Goal: Information Seeking & Learning: Check status

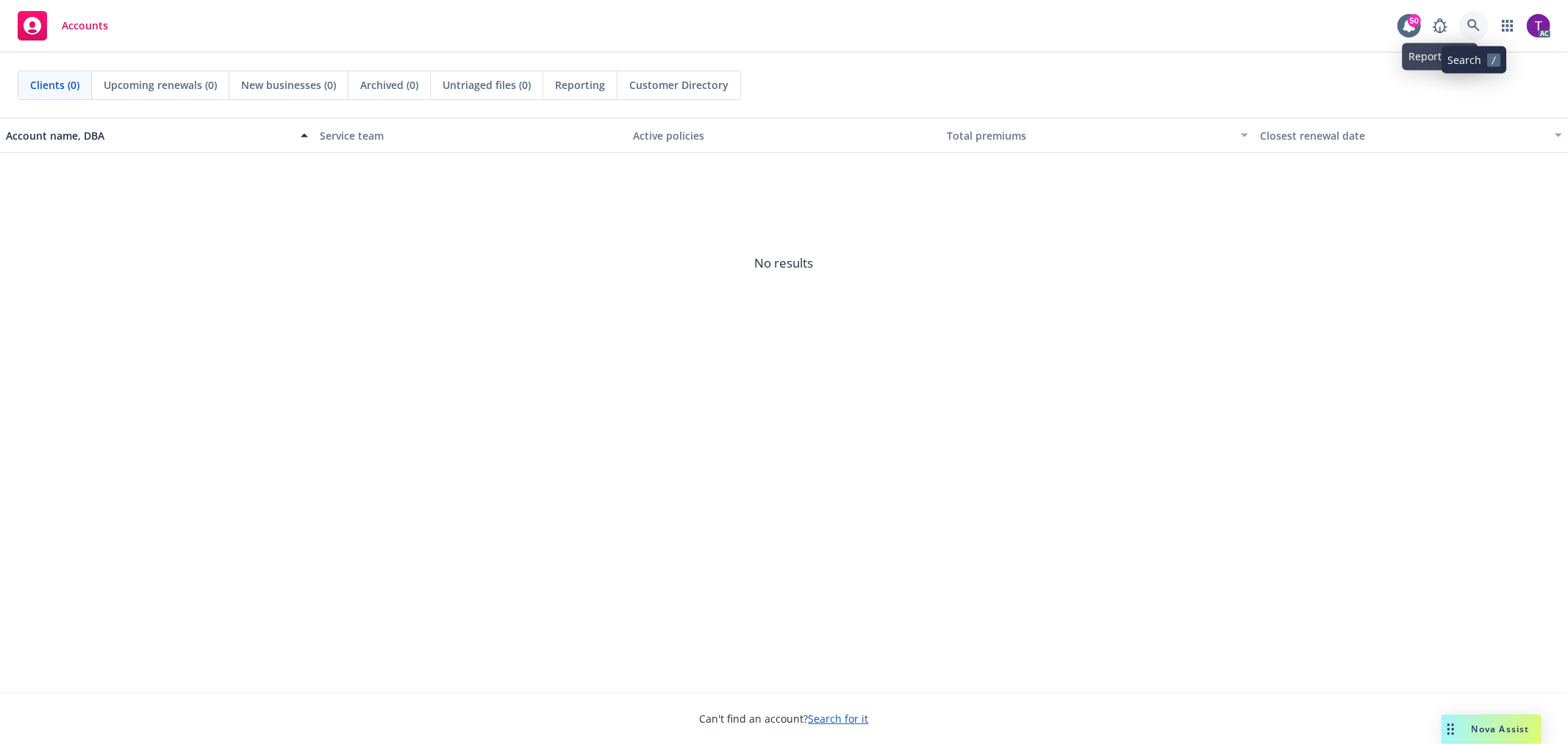
click at [1472, 23] on icon at bounding box center [1474, 26] width 13 height 13
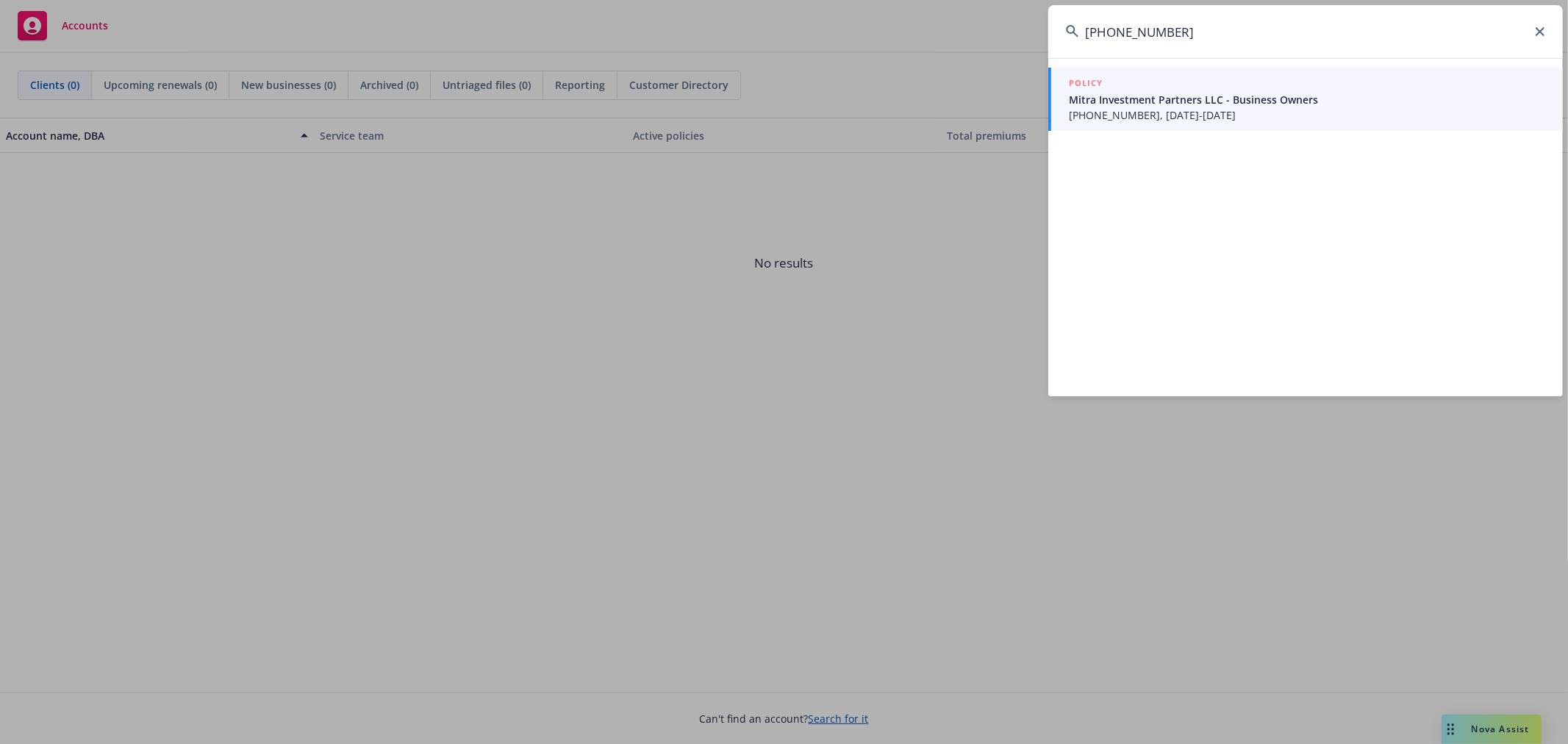
type input "5097-0609-02"
click at [1196, 111] on span "5097-0609-02, 08/12/2025-08/12/2026" at bounding box center [1307, 115] width 476 height 16
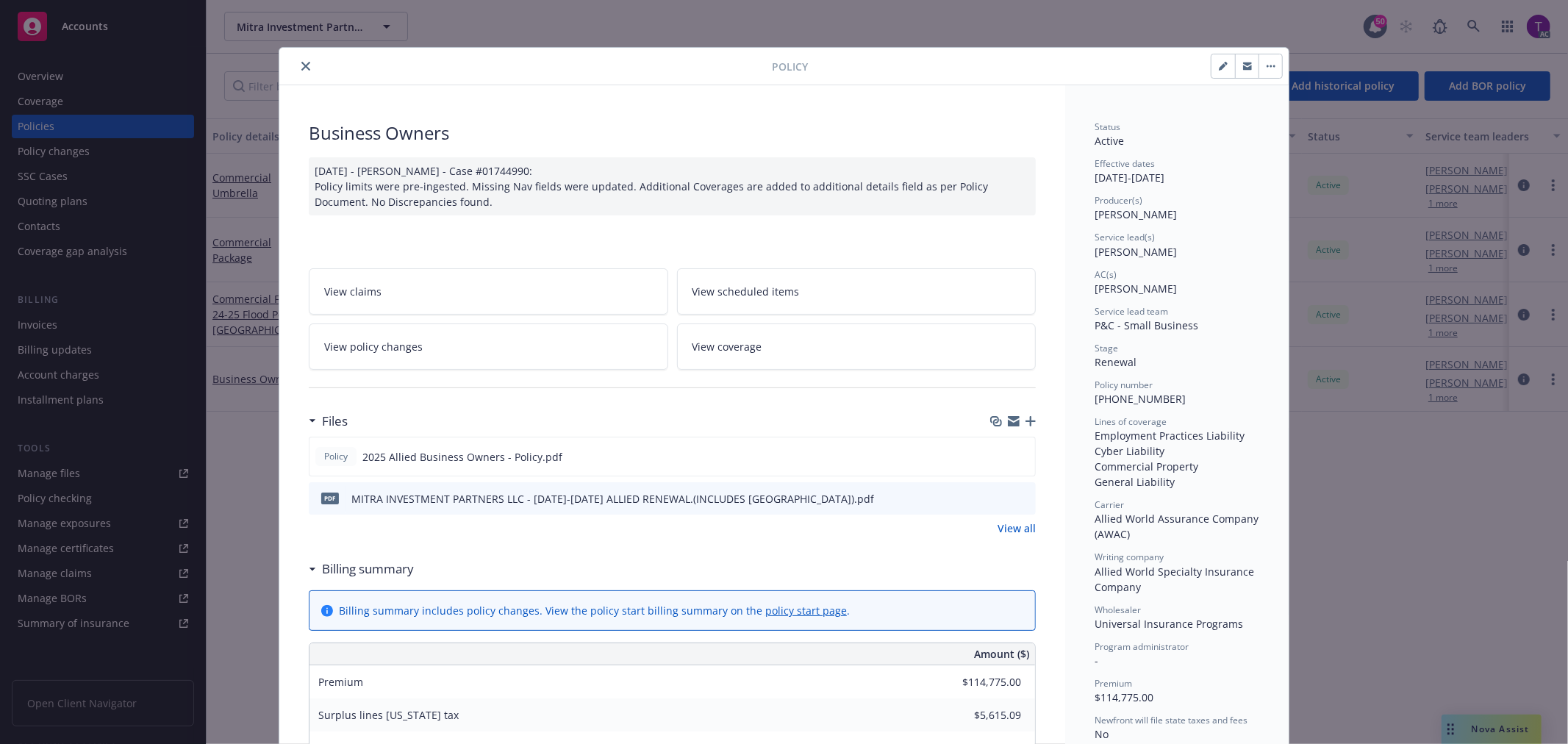
click at [301, 67] on icon "close" at bounding box center [305, 66] width 9 height 9
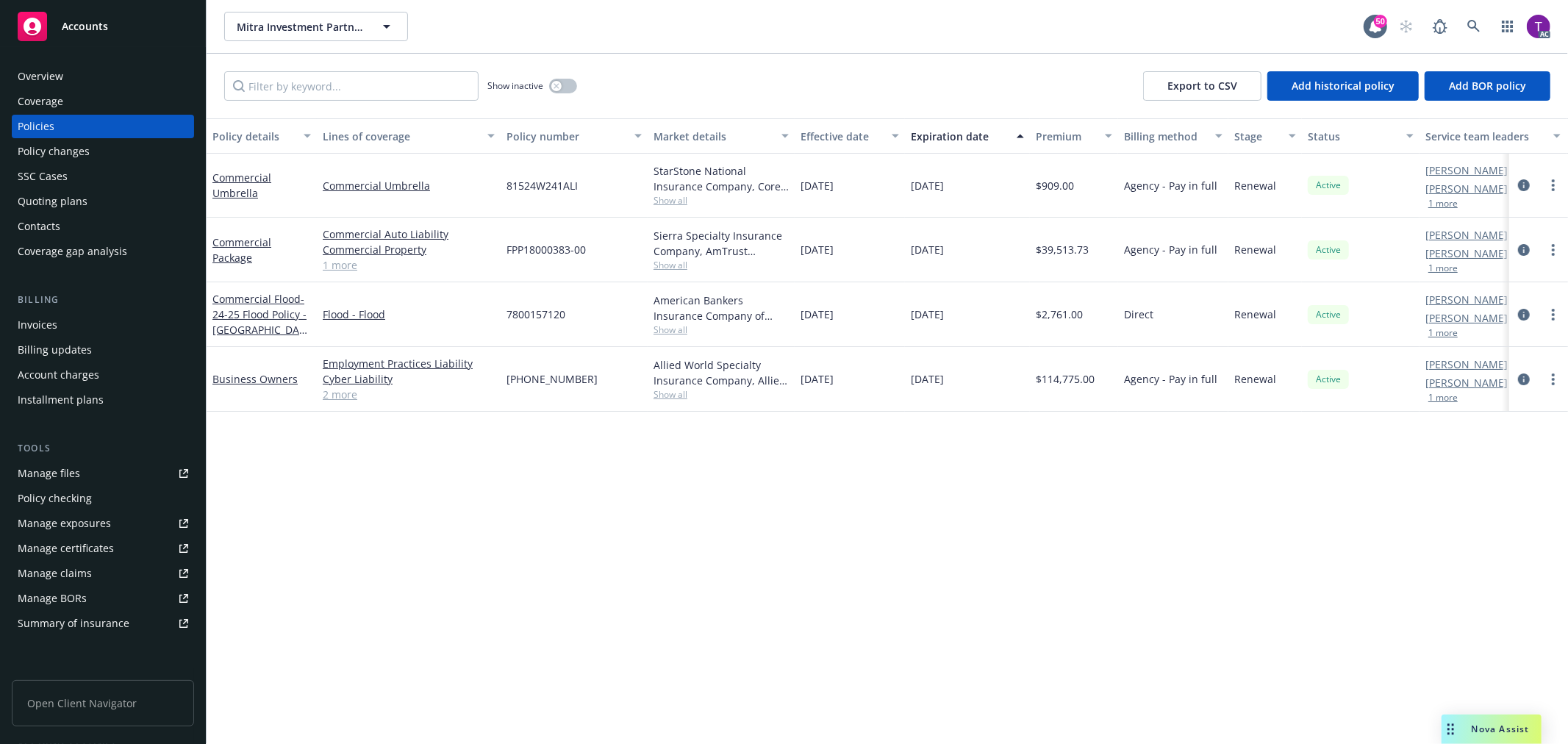
click at [30, 319] on div "Invoices" at bounding box center [37, 325] width 40 height 23
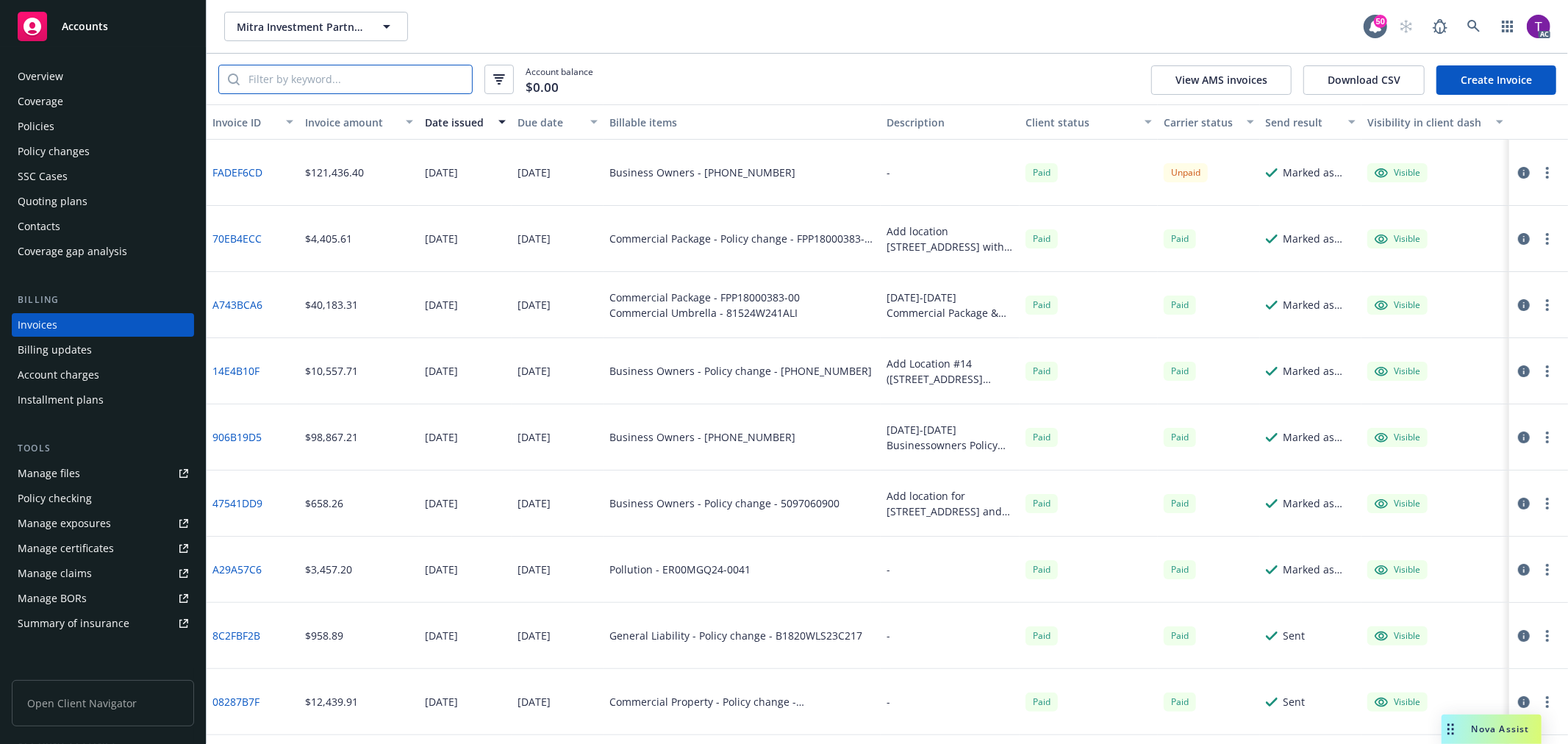
click at [291, 76] on input "search" at bounding box center [355, 80] width 232 height 28
paste input "5097-0609-02"
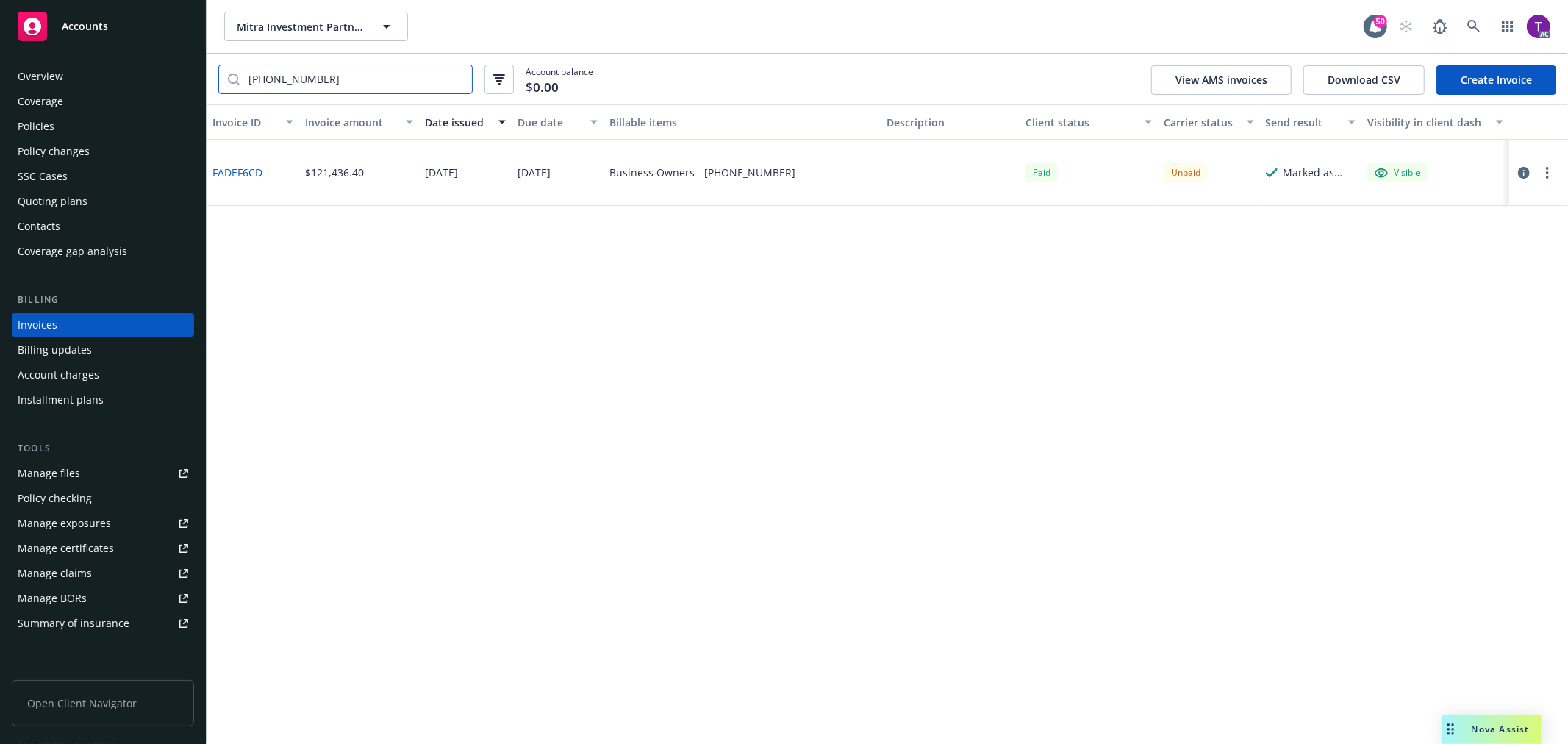
drag, startPoint x: 353, startPoint y: 85, endPoint x: 17, endPoint y: 38, distance: 339.3
click at [17, 38] on div "Accounts Overview Coverage Policies Policy changes SSC Cases Quoting plans Cont…" at bounding box center [784, 372] width 1568 height 744
paste input "MITRINV-01"
type input "MITRINV-01"
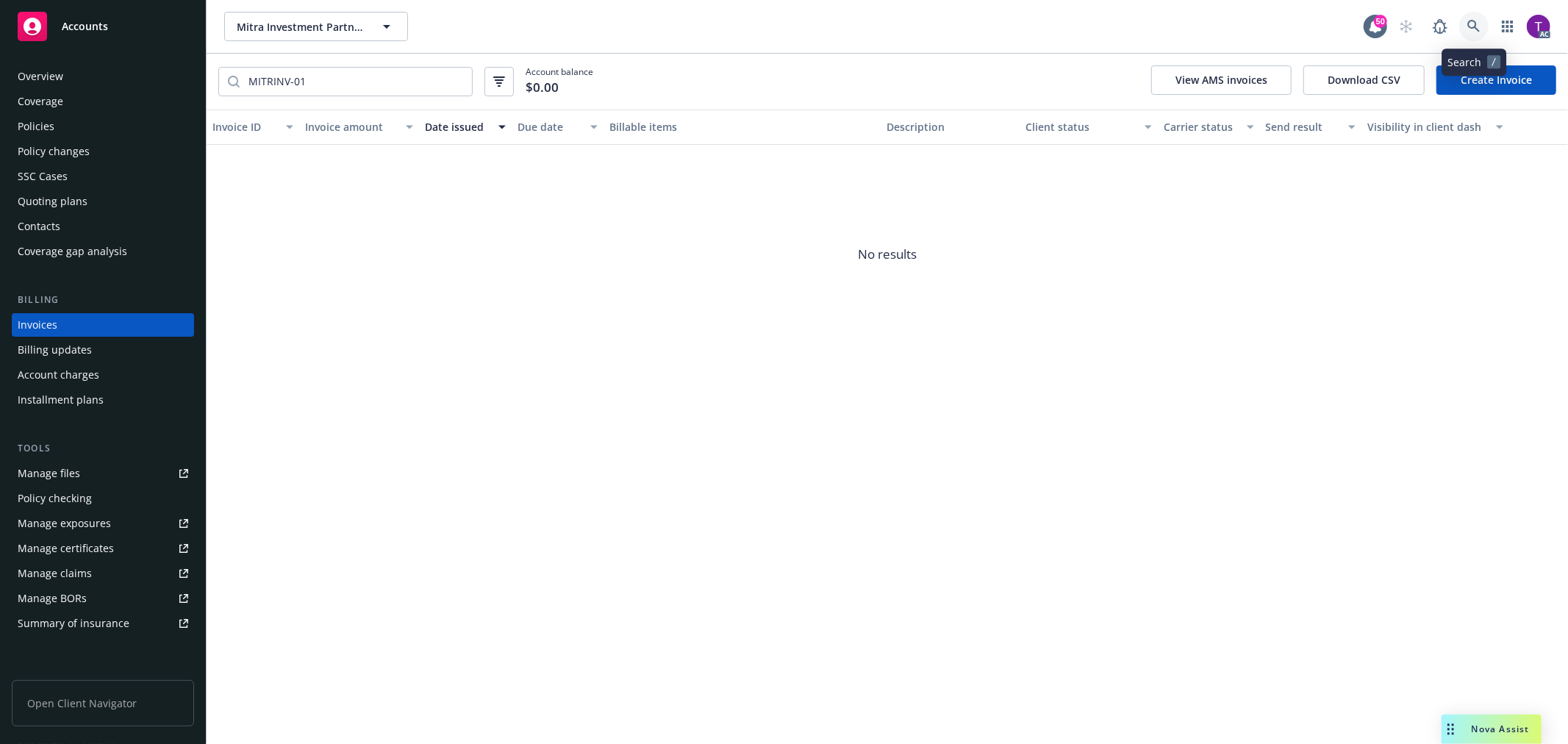
click at [1473, 26] on icon at bounding box center [1474, 27] width 13 height 13
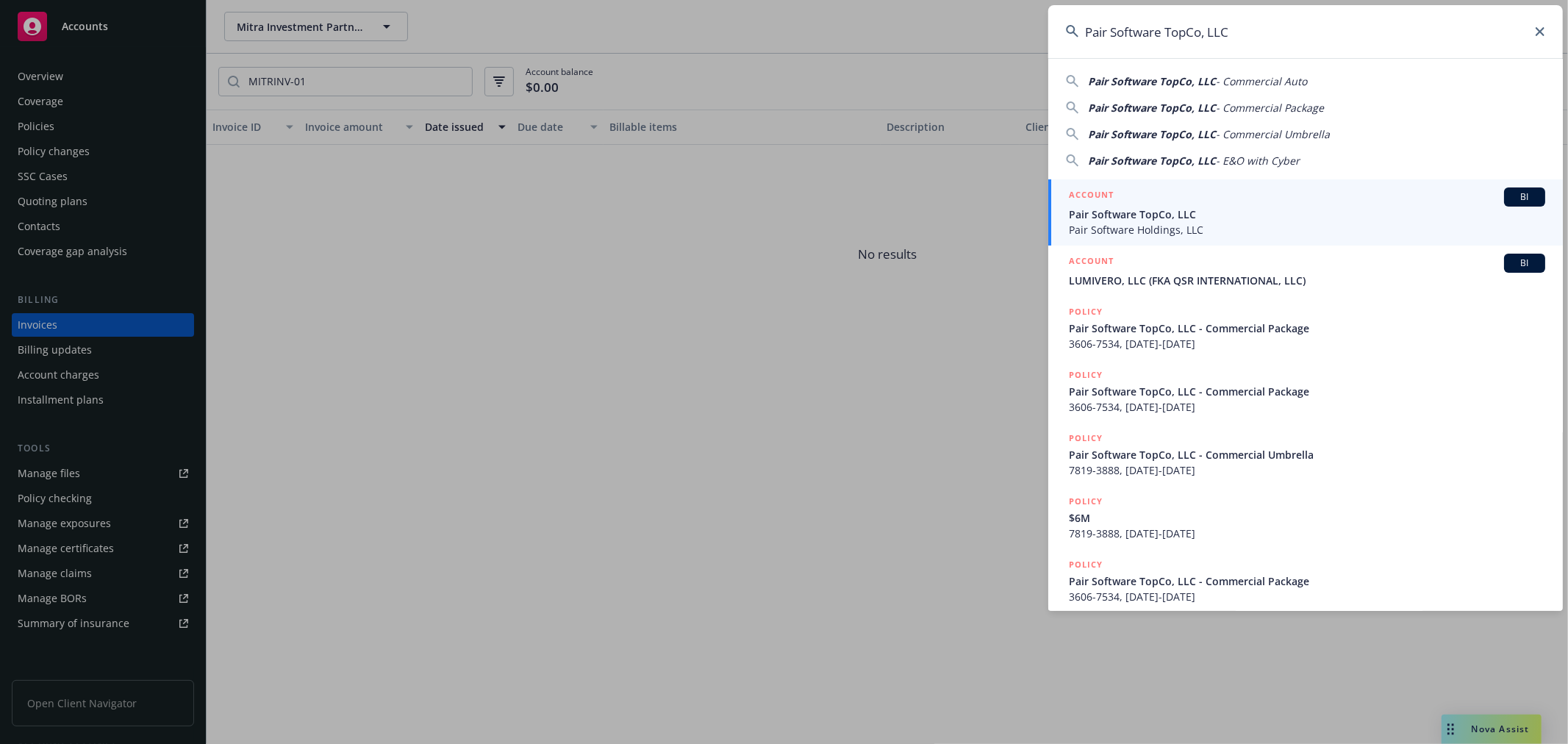
type input "Pair Software TopCo, LLC"
click at [1172, 226] on span "Pair Software Holdings, LLC" at bounding box center [1307, 229] width 476 height 16
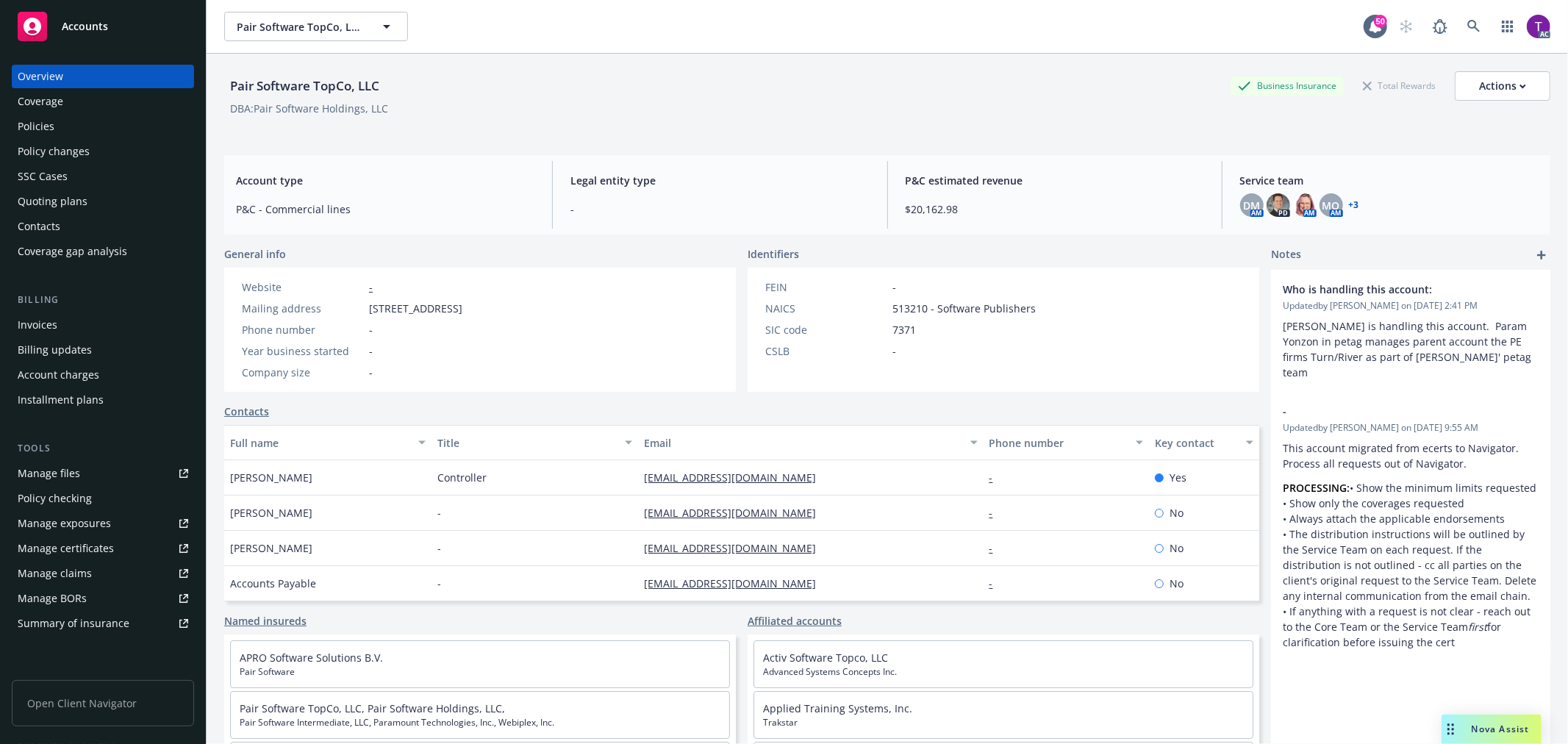
click at [78, 329] on div "Invoices" at bounding box center [102, 325] width 170 height 23
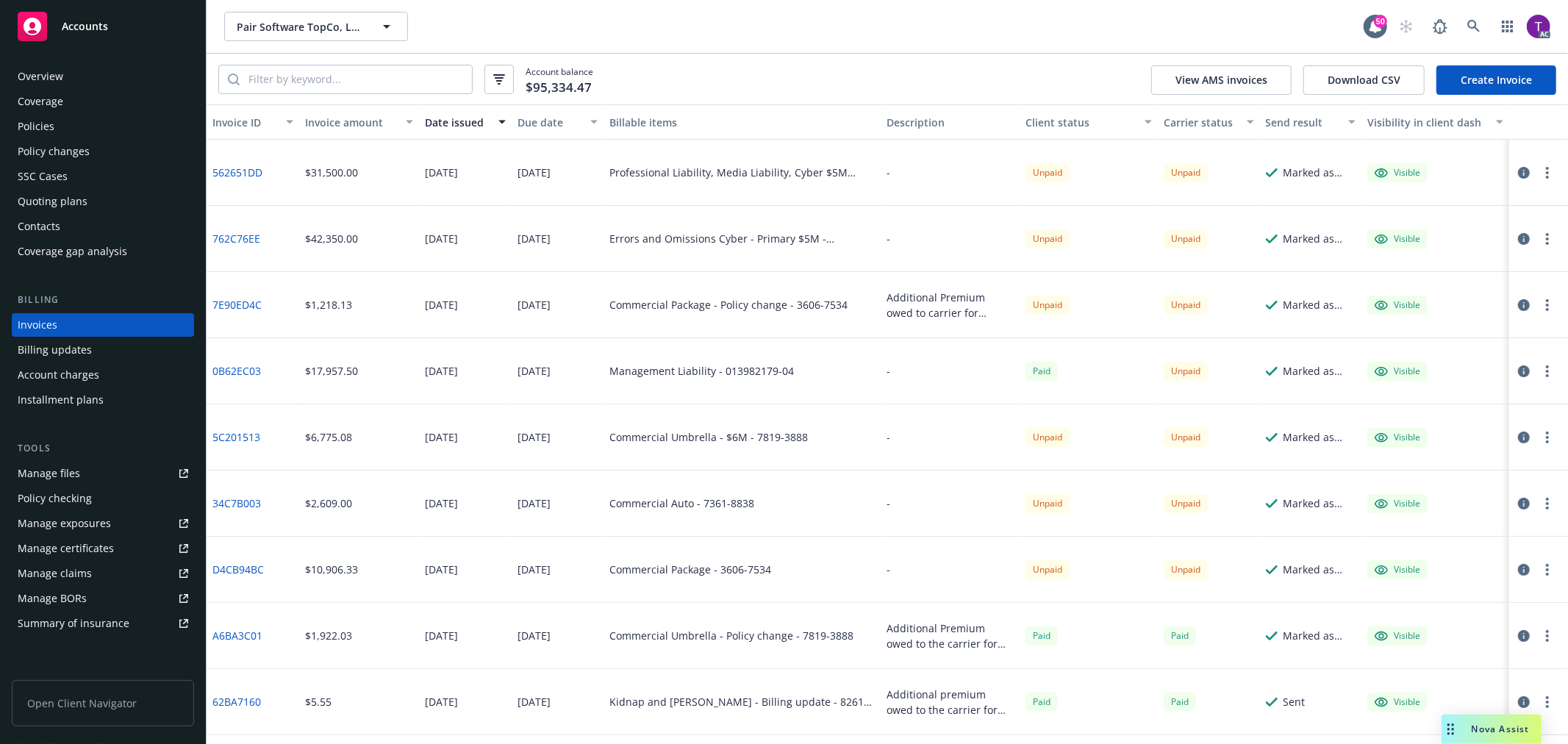
click at [1075, 116] on div "Client status" at bounding box center [1081, 122] width 111 height 16
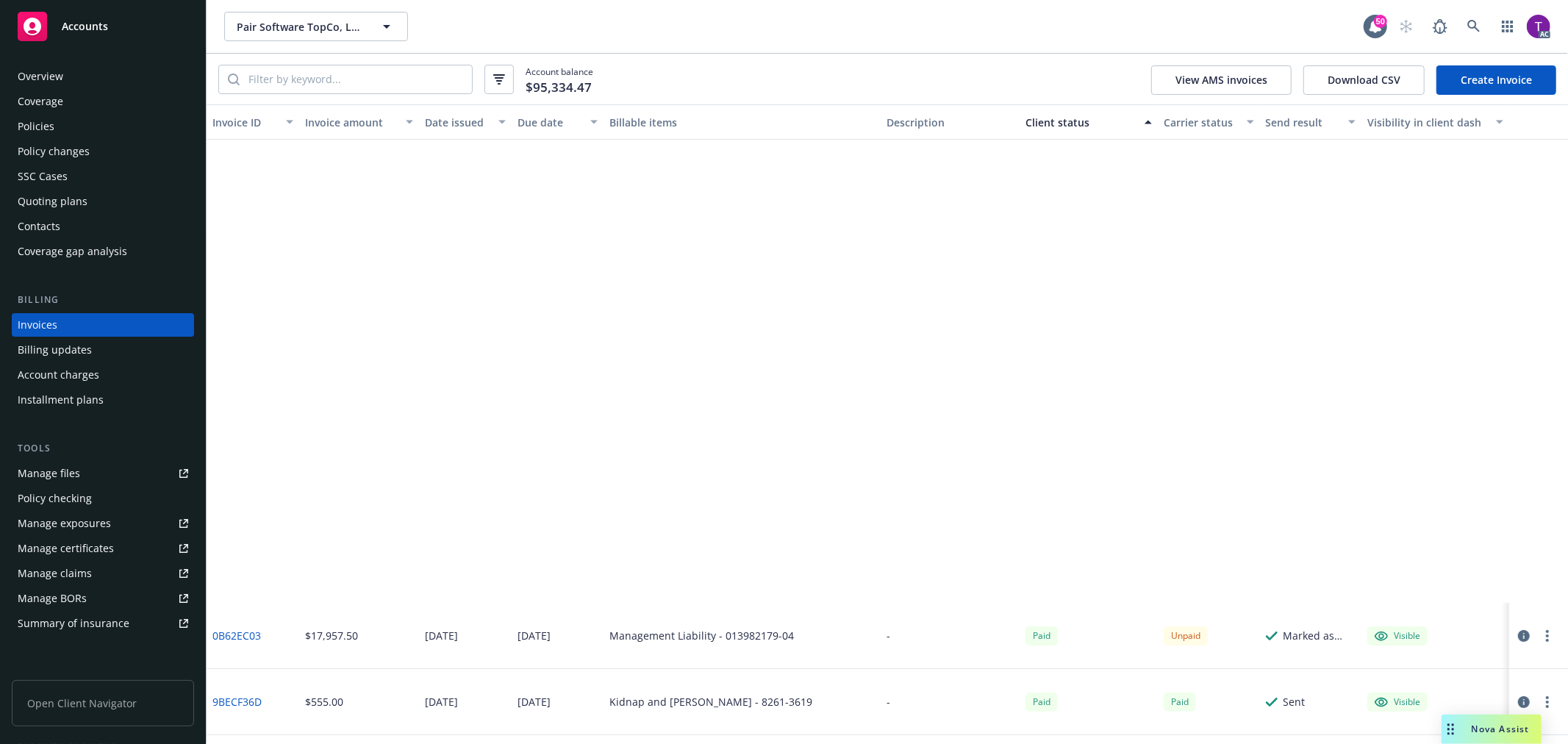
scroll to position [586, 0]
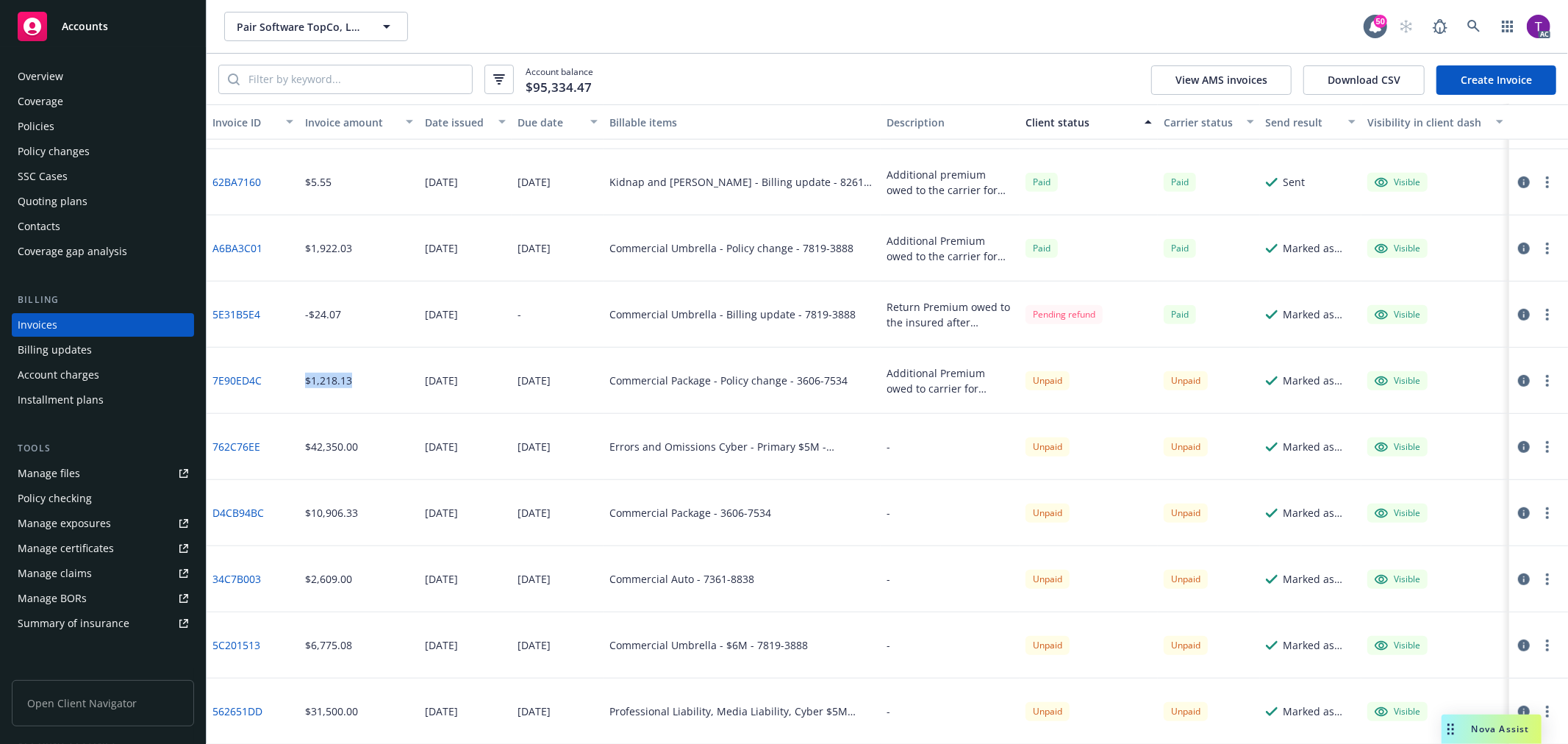
drag, startPoint x: 364, startPoint y: 383, endPoint x: 287, endPoint y: 384, distance: 77.0
click at [287, 384] on div "7E90ED4C $1,218.13 08/26/2025 09/01/2025 Commercial Package - Policy change - 3…" at bounding box center [886, 381] width 1361 height 67
copy div "$1,218.13"
click at [396, 392] on div "$1,218.13" at bounding box center [359, 381] width 120 height 67
drag, startPoint x: 354, startPoint y: 384, endPoint x: 305, endPoint y: 384, distance: 49.0
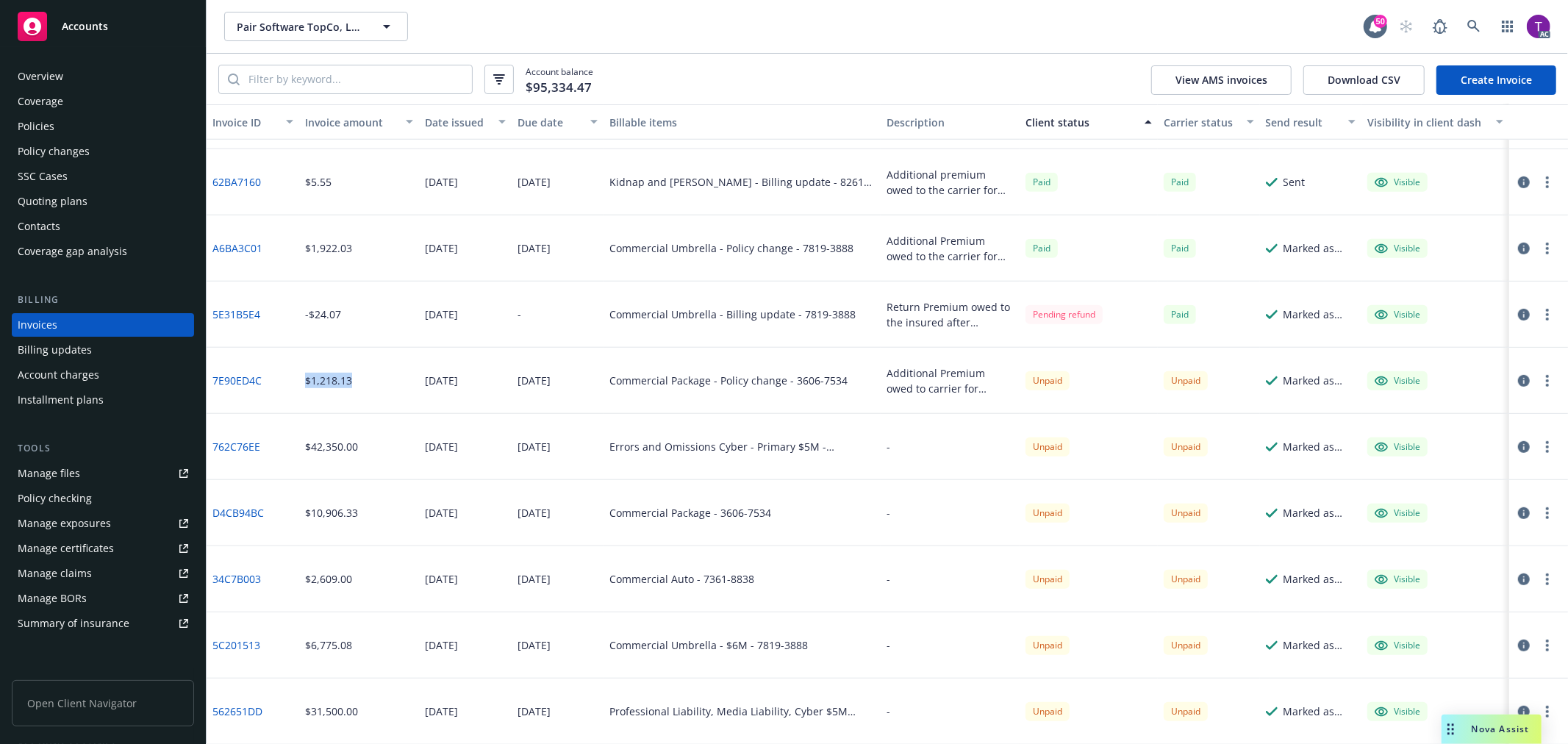
click at [305, 384] on div "$1,218.13" at bounding box center [359, 381] width 120 height 67
copy div "$1,218.13"
drag, startPoint x: 364, startPoint y: 447, endPoint x: 306, endPoint y: 453, distance: 58.3
click at [306, 453] on div "$42,350.00" at bounding box center [359, 447] width 120 height 67
copy div "$42,350.00"
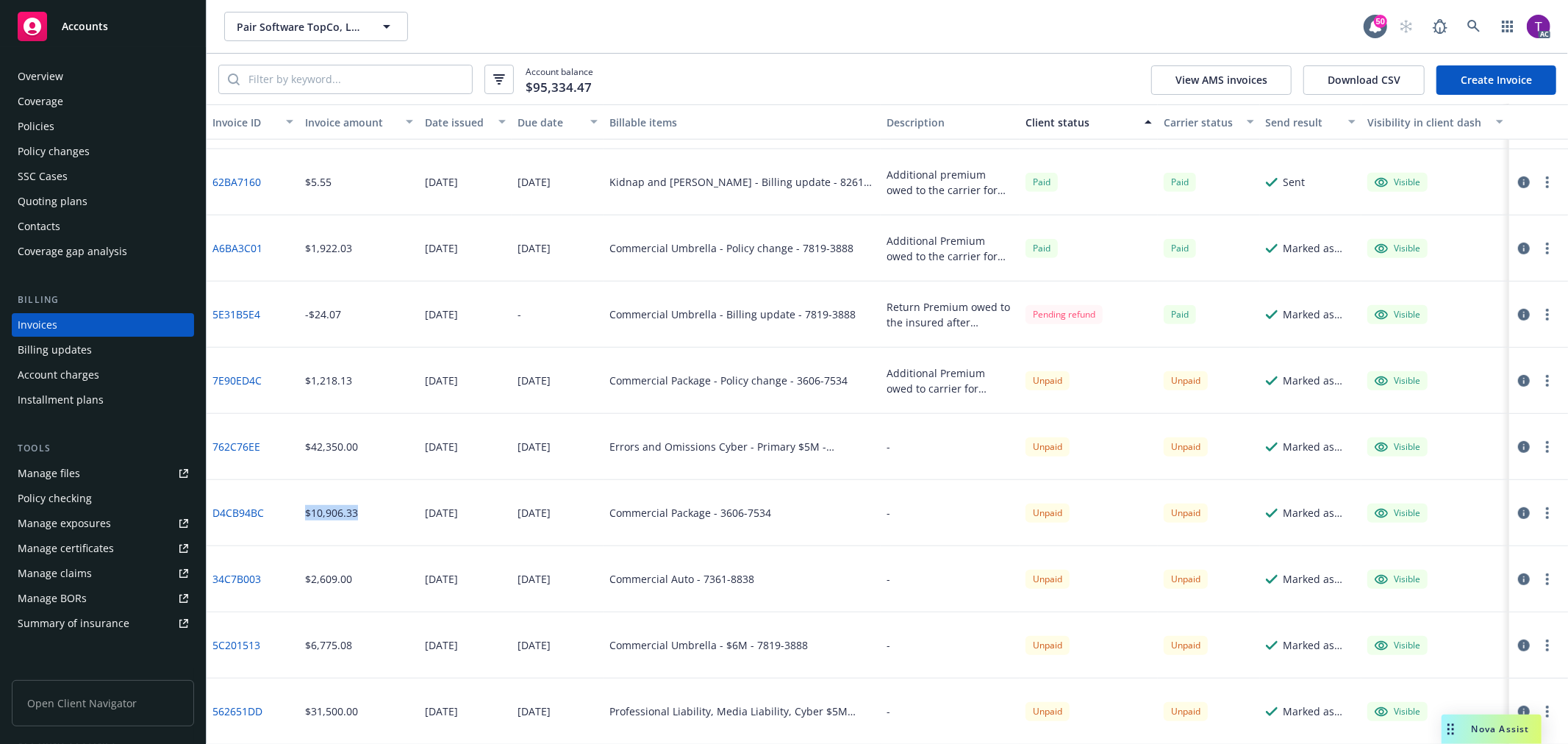
drag, startPoint x: 365, startPoint y: 510, endPoint x: 301, endPoint y: 509, distance: 64.0
click at [301, 509] on div "$10,906.33" at bounding box center [359, 513] width 120 height 67
copy div "$10,906.33"
drag, startPoint x: 356, startPoint y: 583, endPoint x: 303, endPoint y: 584, distance: 53.0
click at [303, 584] on div "$2,609.00" at bounding box center [359, 579] width 120 height 67
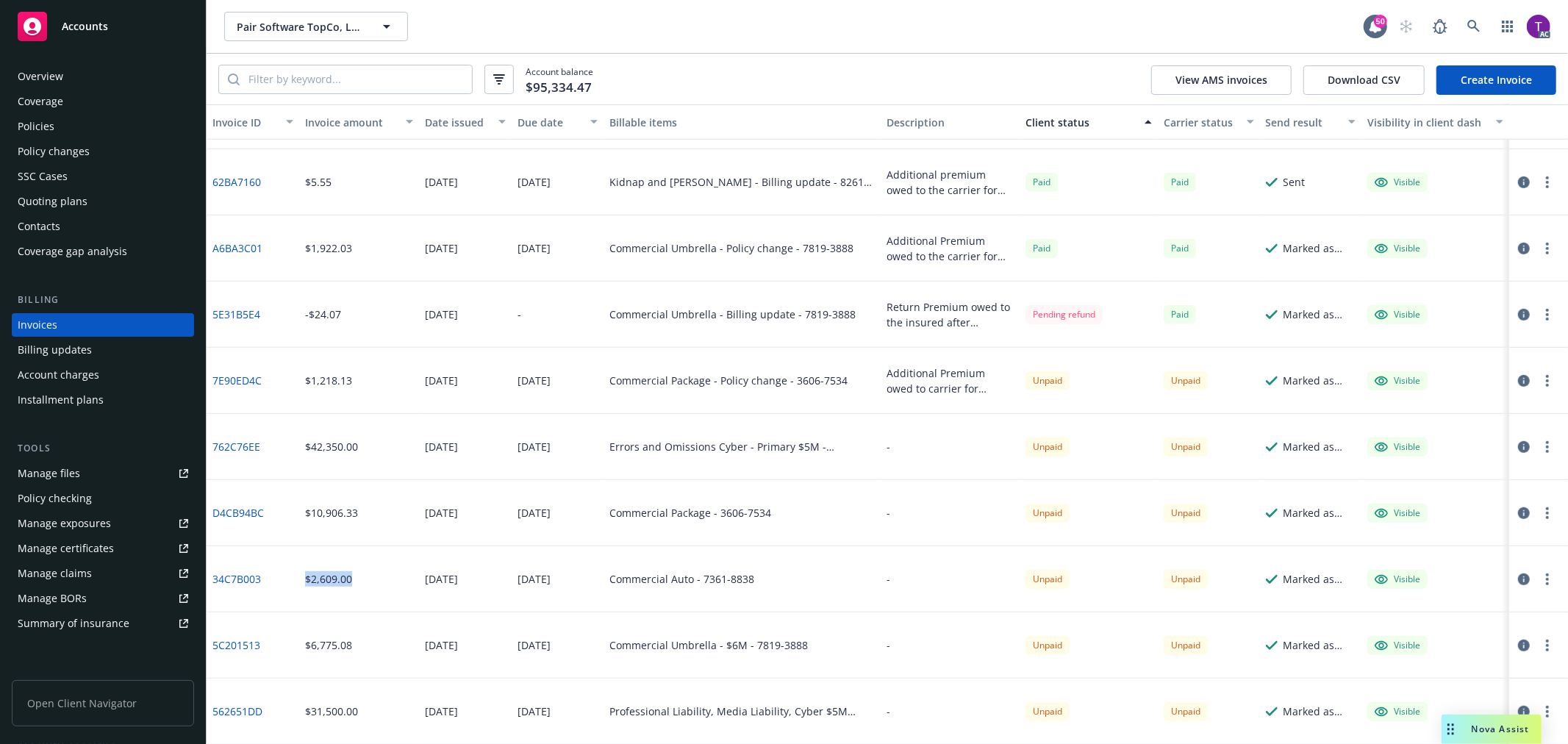
copy div "$2,609.00"
drag, startPoint x: 358, startPoint y: 648, endPoint x: 297, endPoint y: 648, distance: 61.0
click at [297, 648] on div "5C201513 $6,775.08 08/20/2025 09/01/2025 Commercial Umbrella - $6M - 7819-3888 …" at bounding box center [886, 645] width 1361 height 67
copy div "$6,775.08"
click at [248, 379] on link "7E90ED4C" at bounding box center [237, 380] width 49 height 16
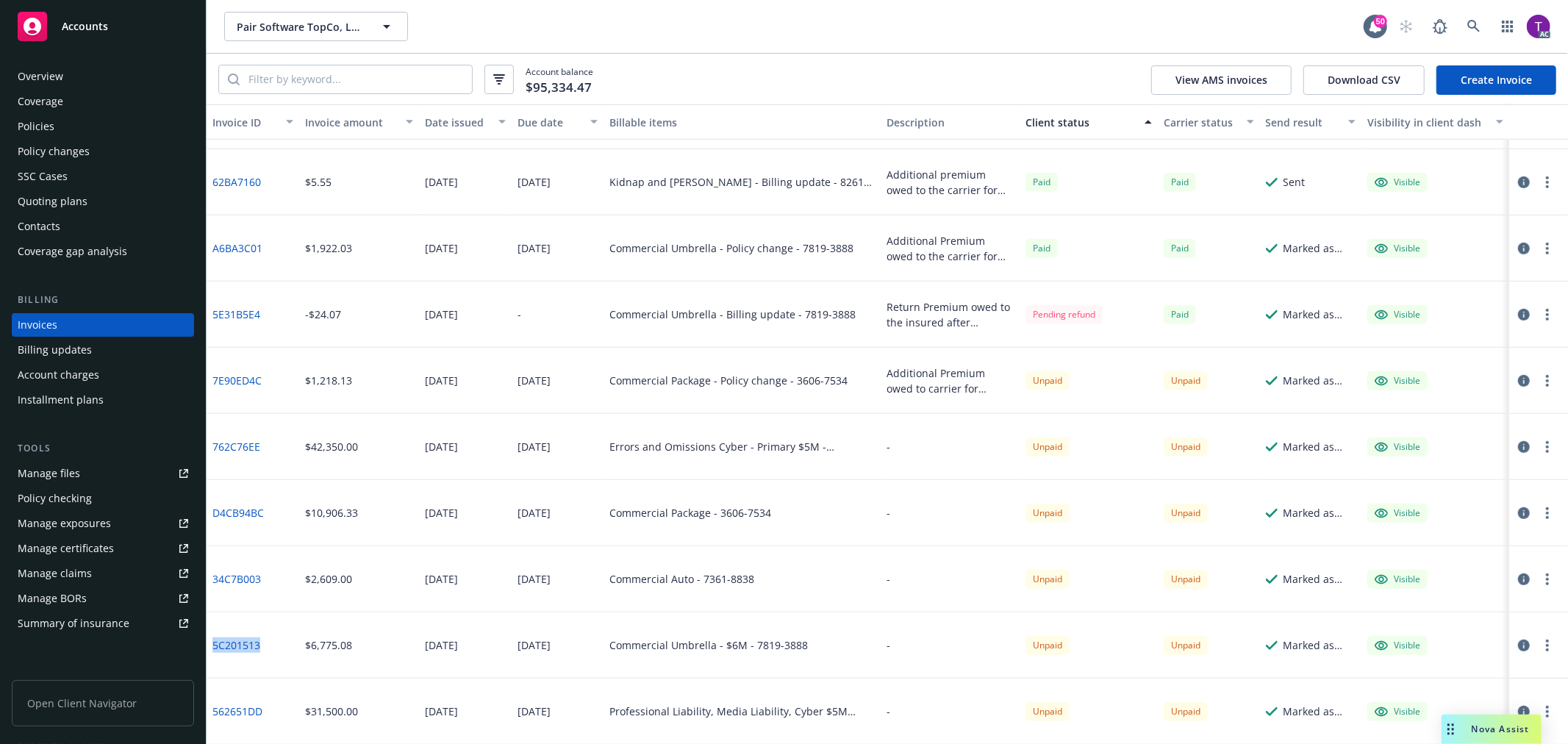
click at [1518, 376] on icon "button" at bounding box center [1524, 381] width 12 height 12
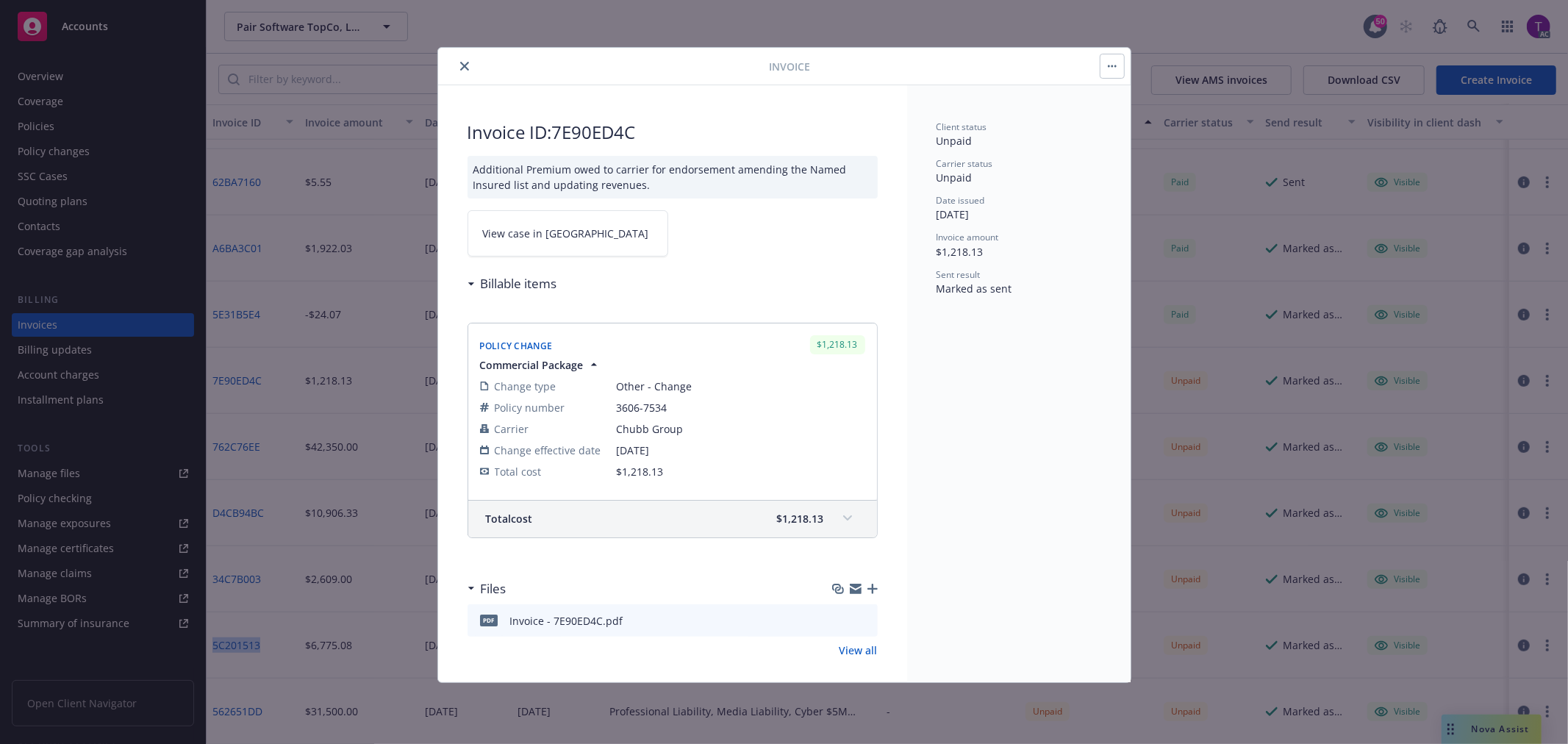
click at [515, 225] on span "View case in SSC" at bounding box center [566, 233] width 166 height 16
click at [459, 65] on button "close" at bounding box center [464, 66] width 17 height 17
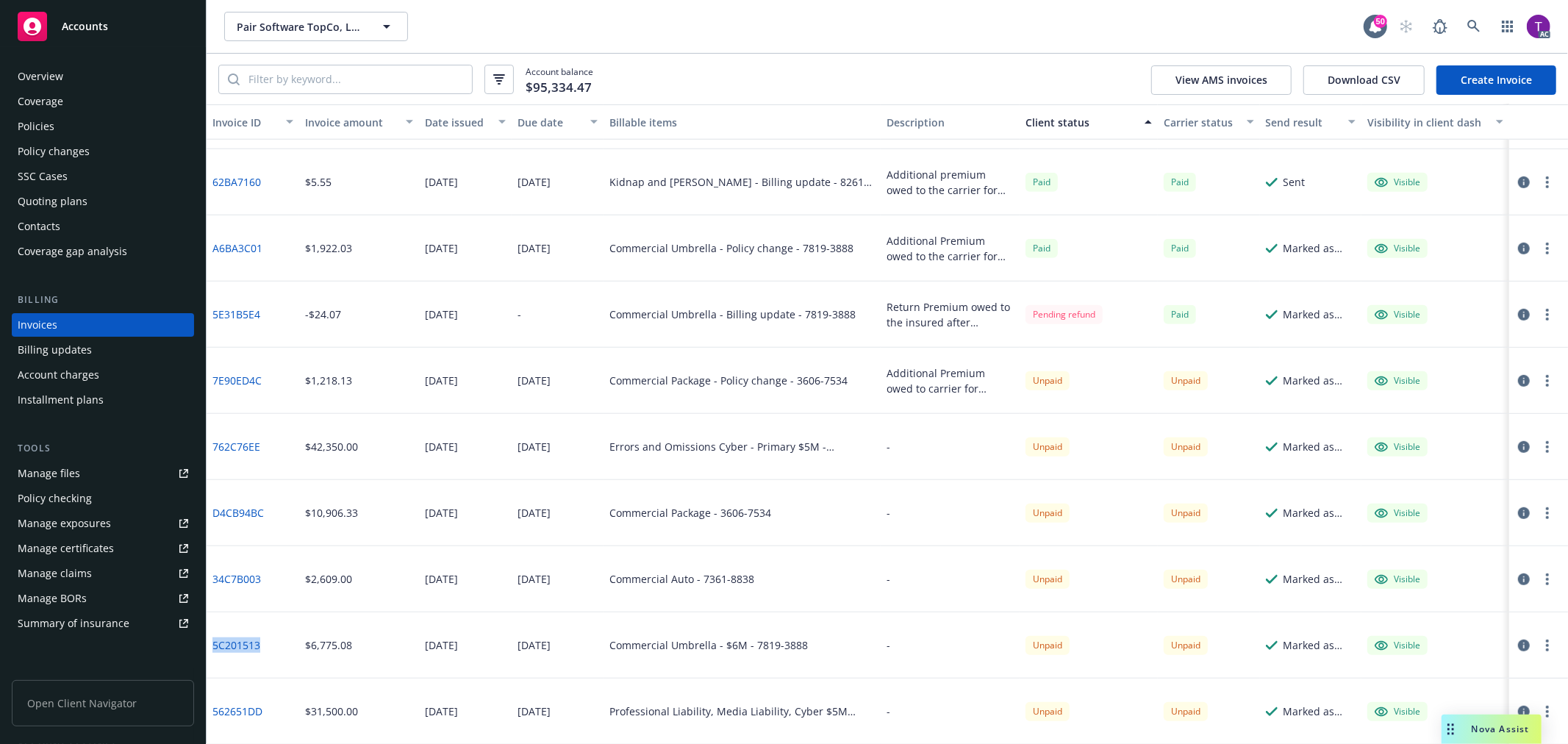
click at [274, 645] on div "5C201513" at bounding box center [252, 645] width 92 height 67
drag, startPoint x: 264, startPoint y: 648, endPoint x: 214, endPoint y: 638, distance: 51.0
click at [214, 638] on div "5C201513" at bounding box center [252, 645] width 92 height 67
copy link "5C201513"
drag, startPoint x: 802, startPoint y: 650, endPoint x: 748, endPoint y: 652, distance: 54.0
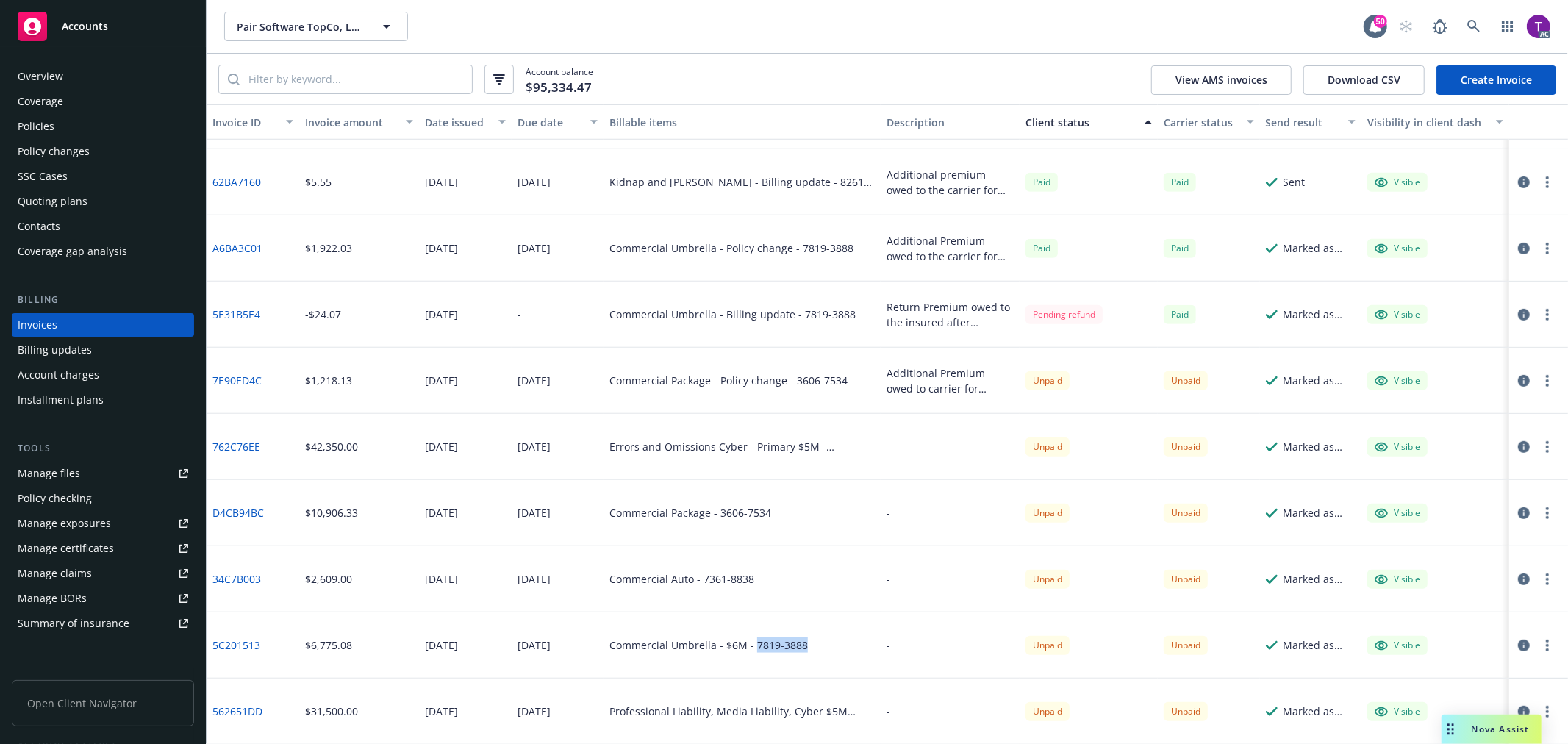
click at [748, 652] on div "Commercial Umbrella - $6M - 7819-3888" at bounding box center [742, 645] width 277 height 67
copy div "7819-3888"
click at [1518, 644] on icon "button" at bounding box center [1524, 645] width 12 height 12
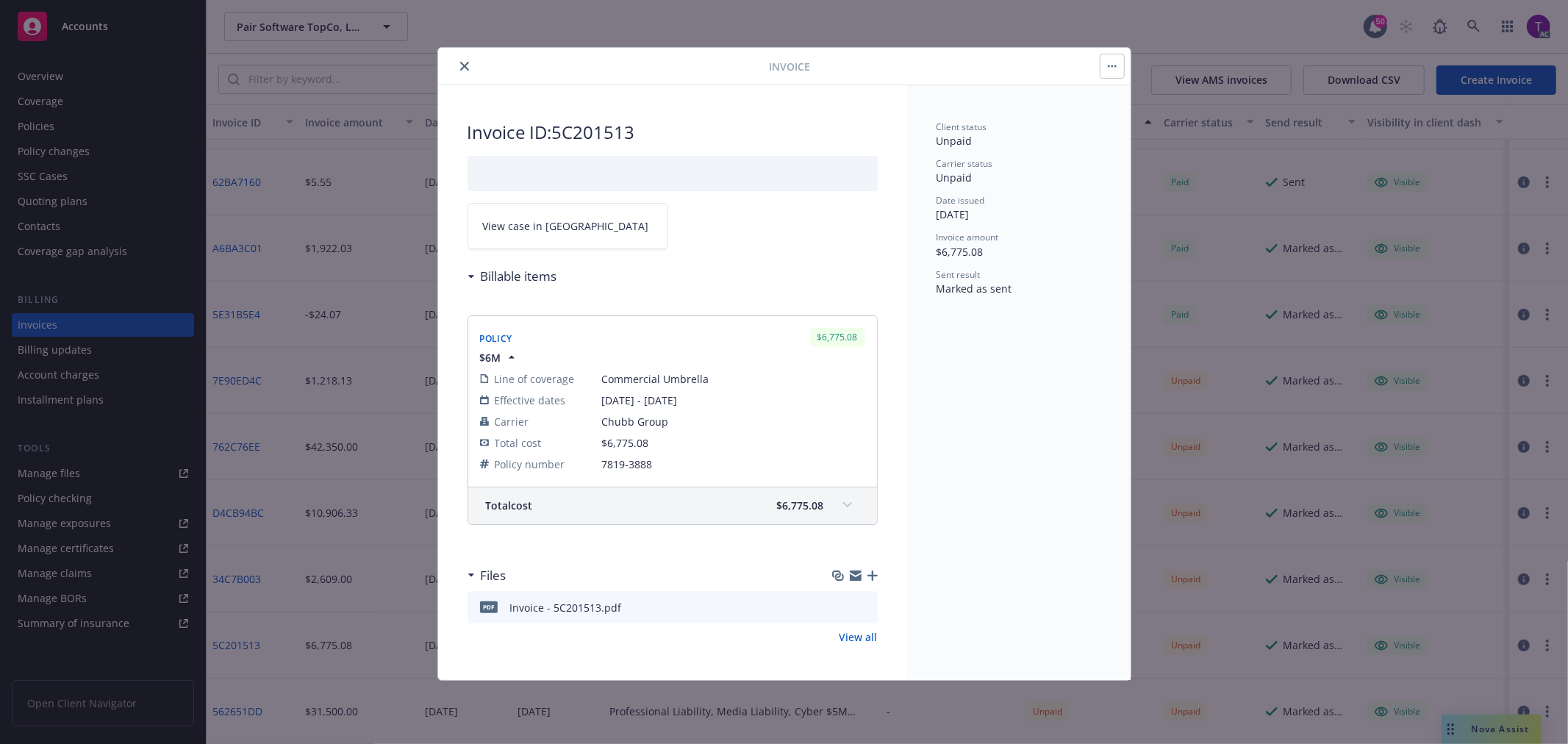
click at [498, 239] on link "View case in SSC" at bounding box center [567, 226] width 200 height 47
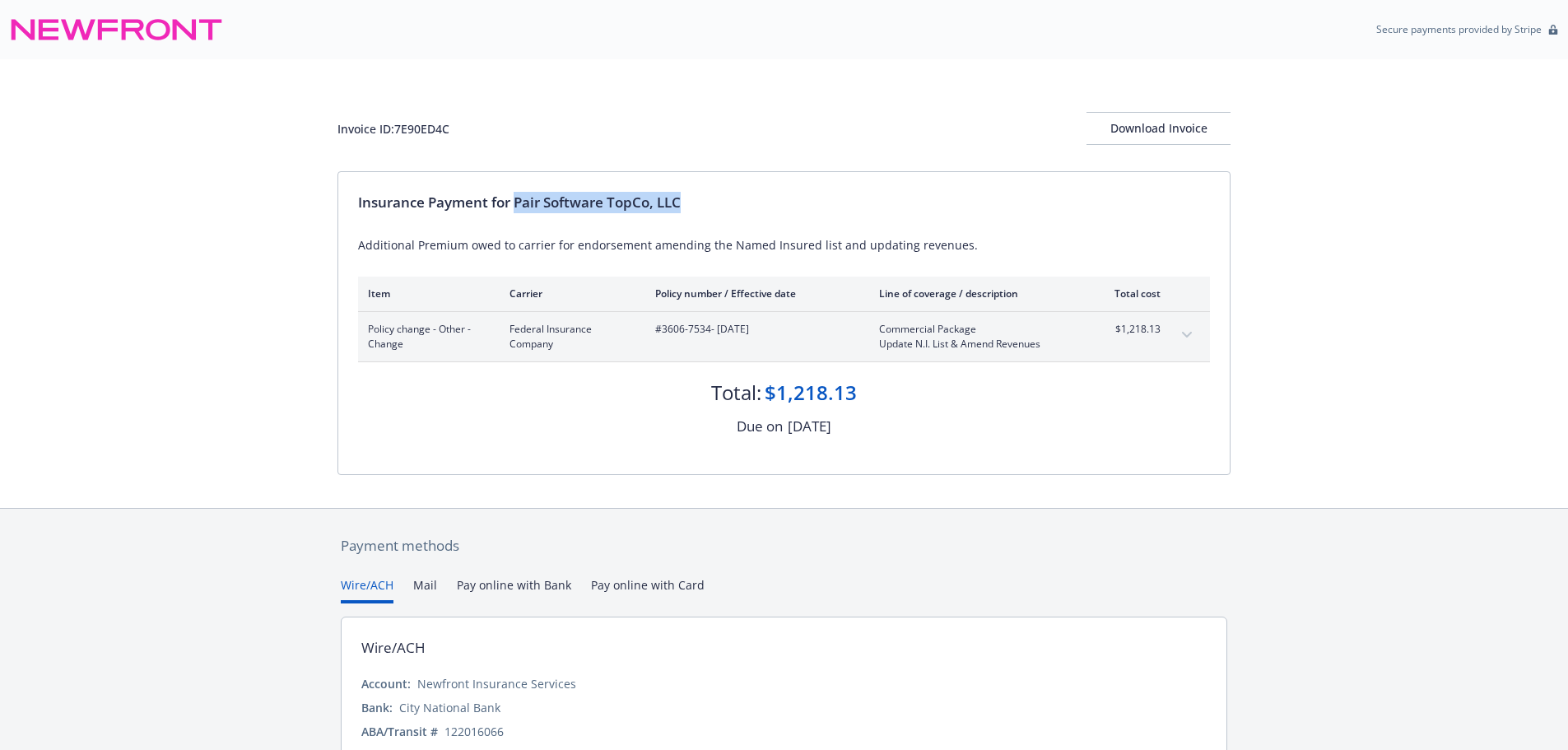
drag, startPoint x: 697, startPoint y: 211, endPoint x: 516, endPoint y: 196, distance: 181.6
click at [516, 196] on div "Insurance Payment for Pair Software TopCo, LLC" at bounding box center [784, 202] width 852 height 21
copy div "Pair Software TopCo, LLC"
drag, startPoint x: 474, startPoint y: 131, endPoint x: 400, endPoint y: 139, distance: 74.4
click at [400, 139] on div "Invoice ID: 7E90ED4C Download Invoice" at bounding box center [783, 128] width 893 height 33
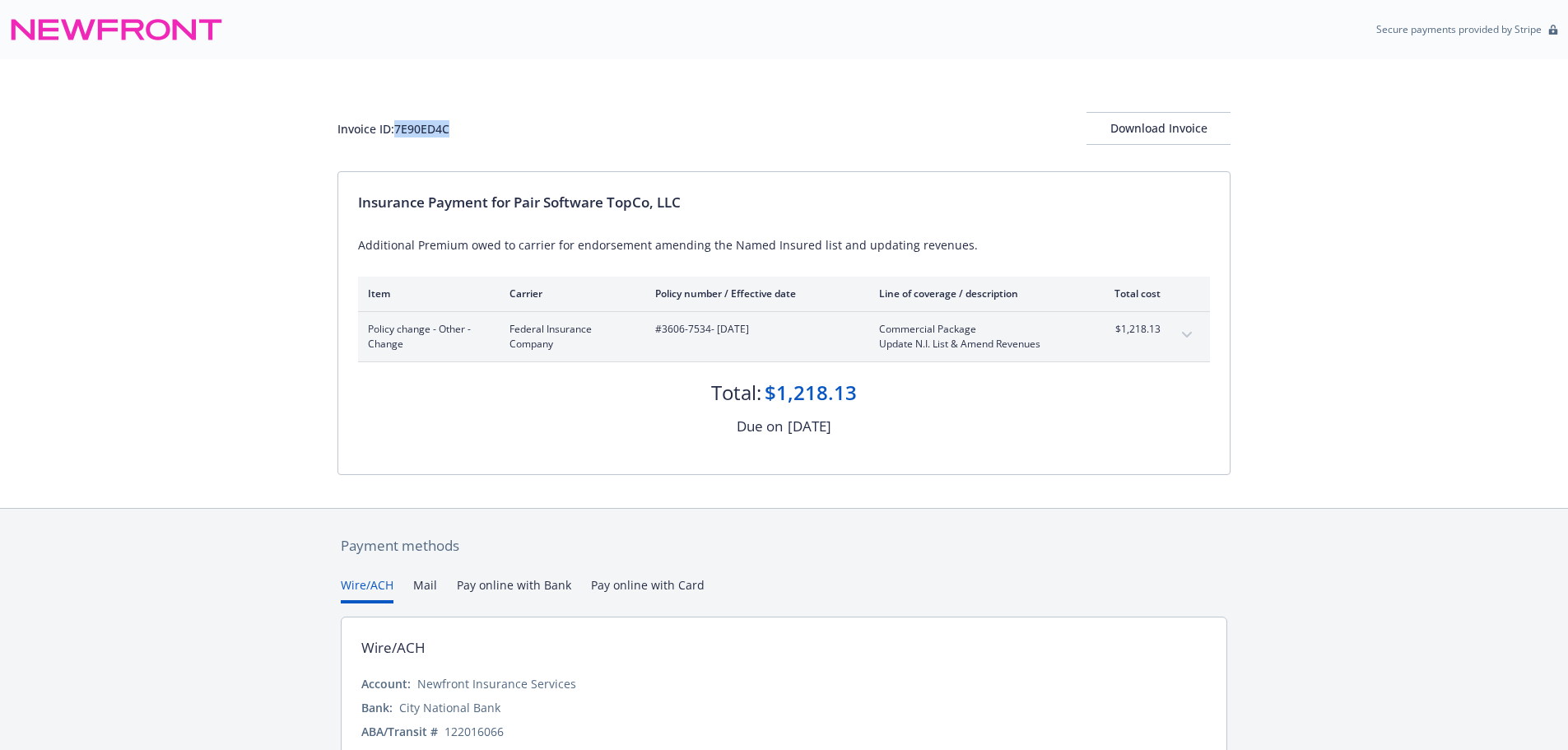
copy div "7E90ED4C"
drag, startPoint x: 710, startPoint y: 336, endPoint x: 661, endPoint y: 326, distance: 50.0
click at [661, 326] on span "#3606-7534 - [DATE]" at bounding box center [754, 330] width 197 height 15
copy span "3606-7534"
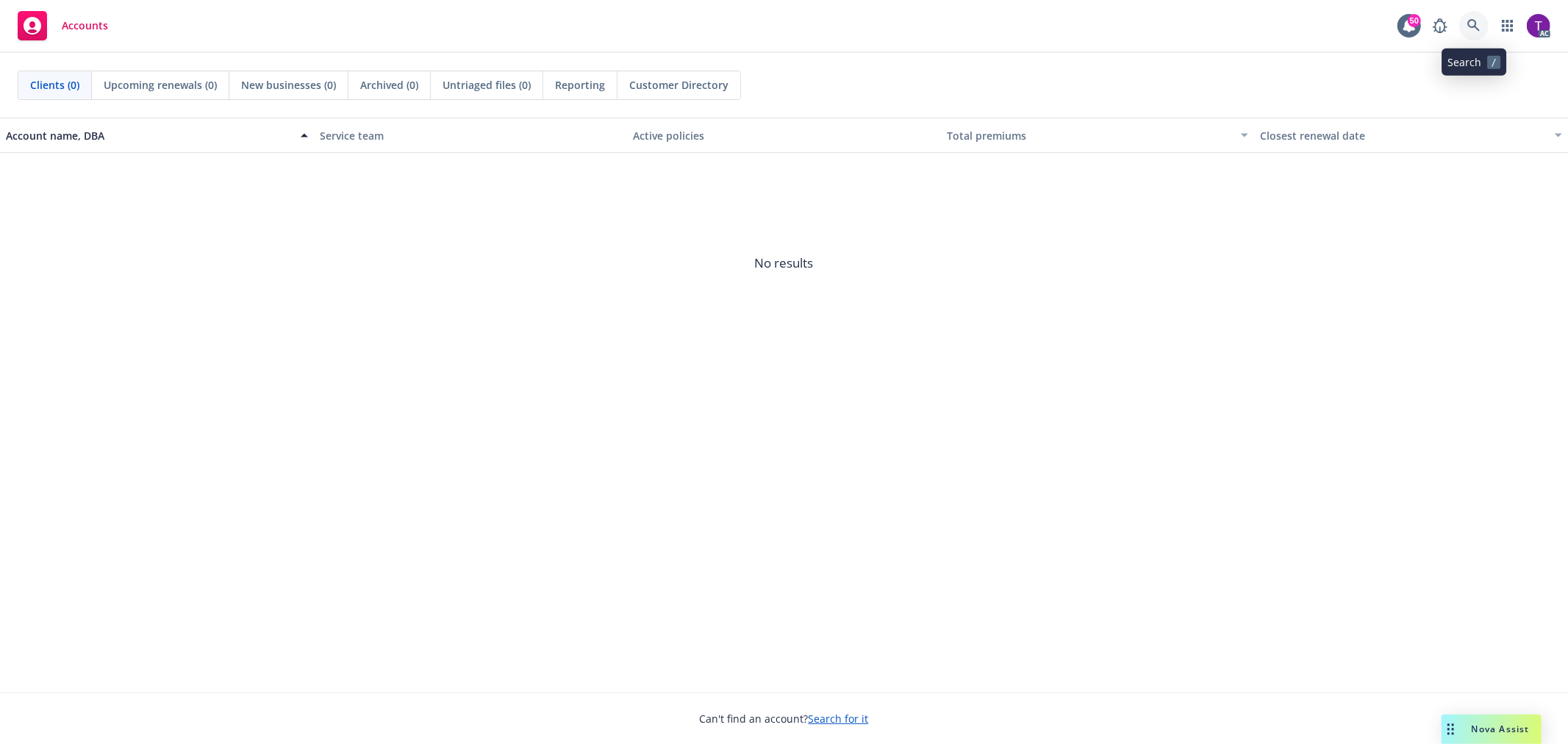
click at [1478, 27] on icon at bounding box center [1474, 26] width 13 height 13
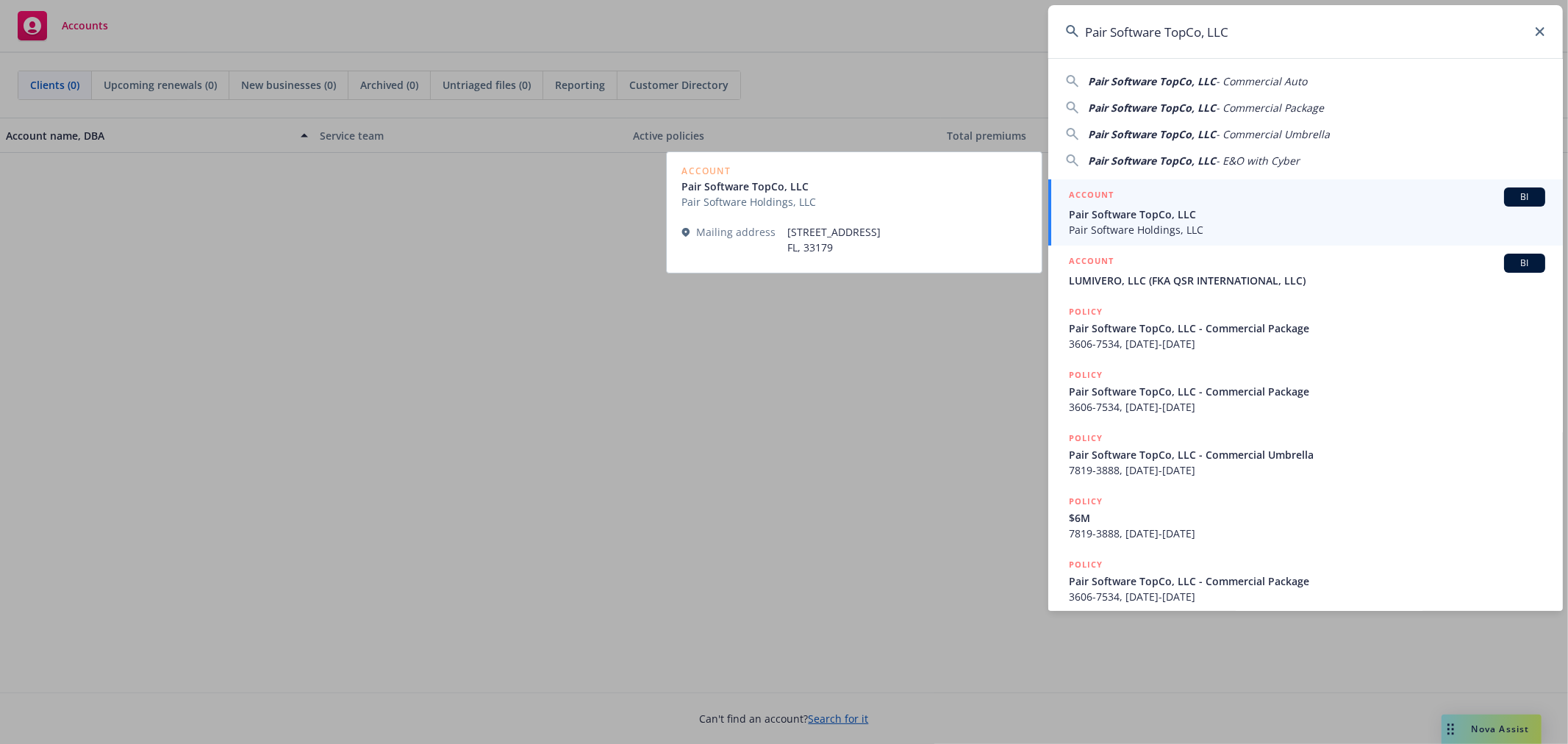
type input "Pair Software TopCo, LLC"
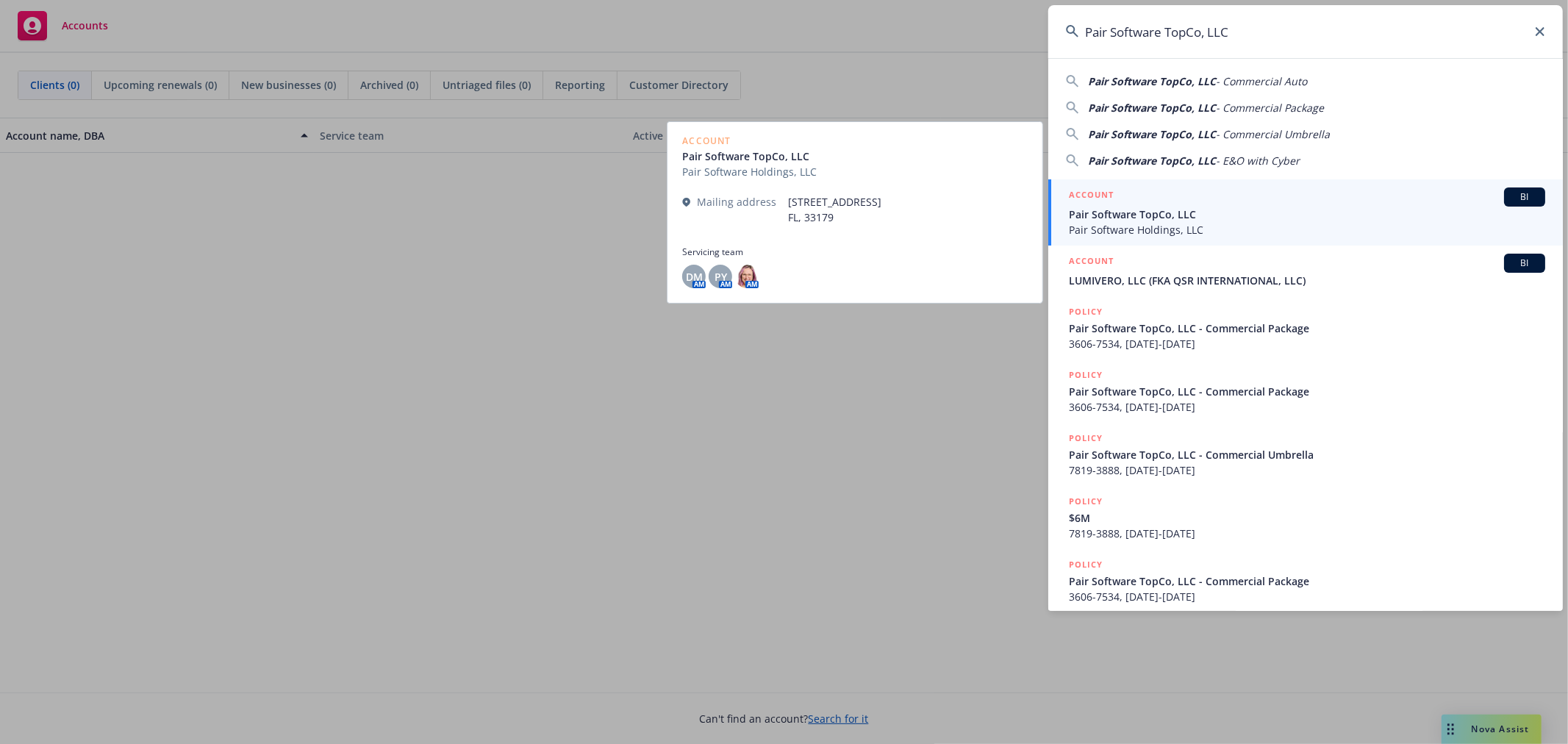
click at [1143, 236] on span "Pair Software Holdings, LLC" at bounding box center [1307, 229] width 476 height 16
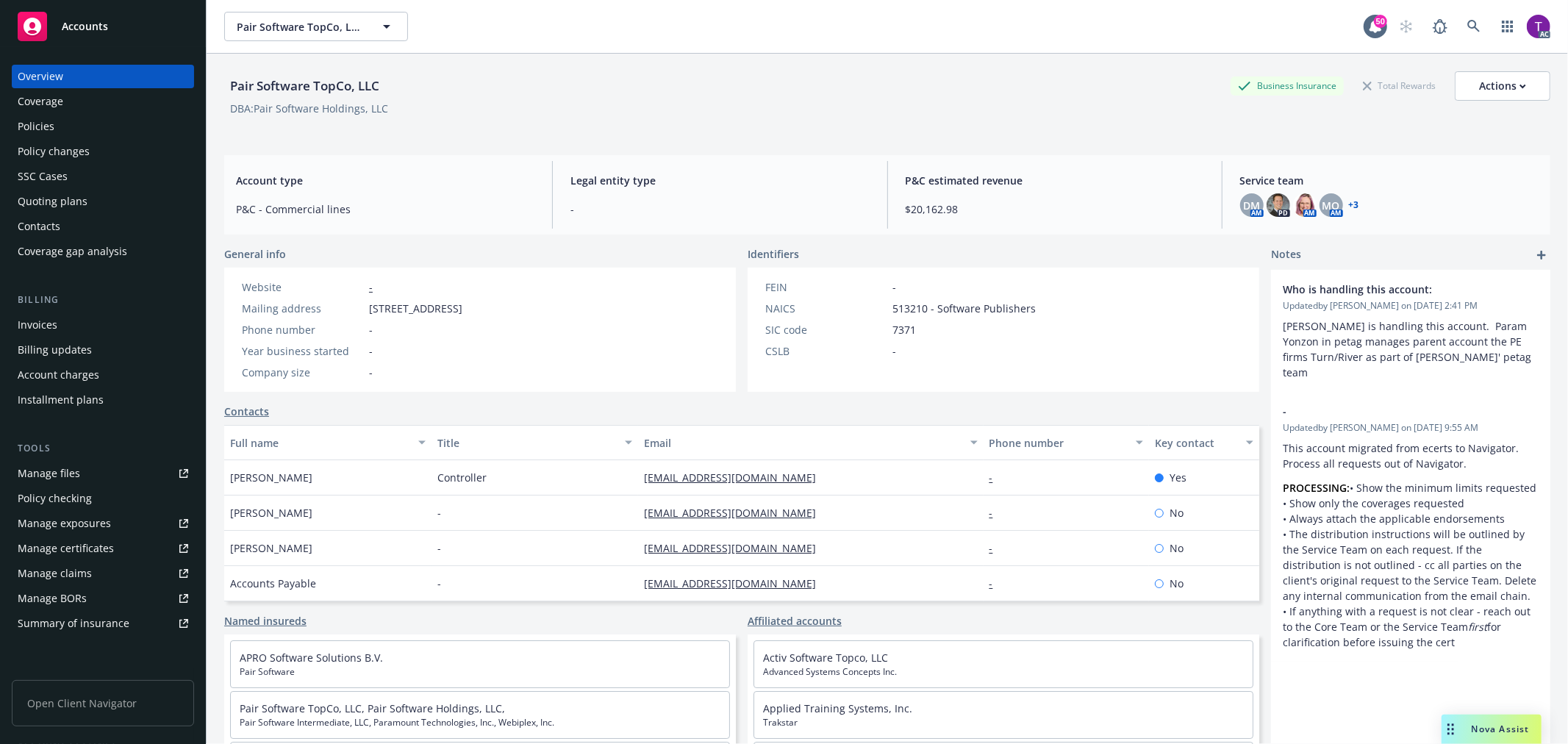
click at [29, 319] on div "Invoices" at bounding box center [37, 325] width 40 height 23
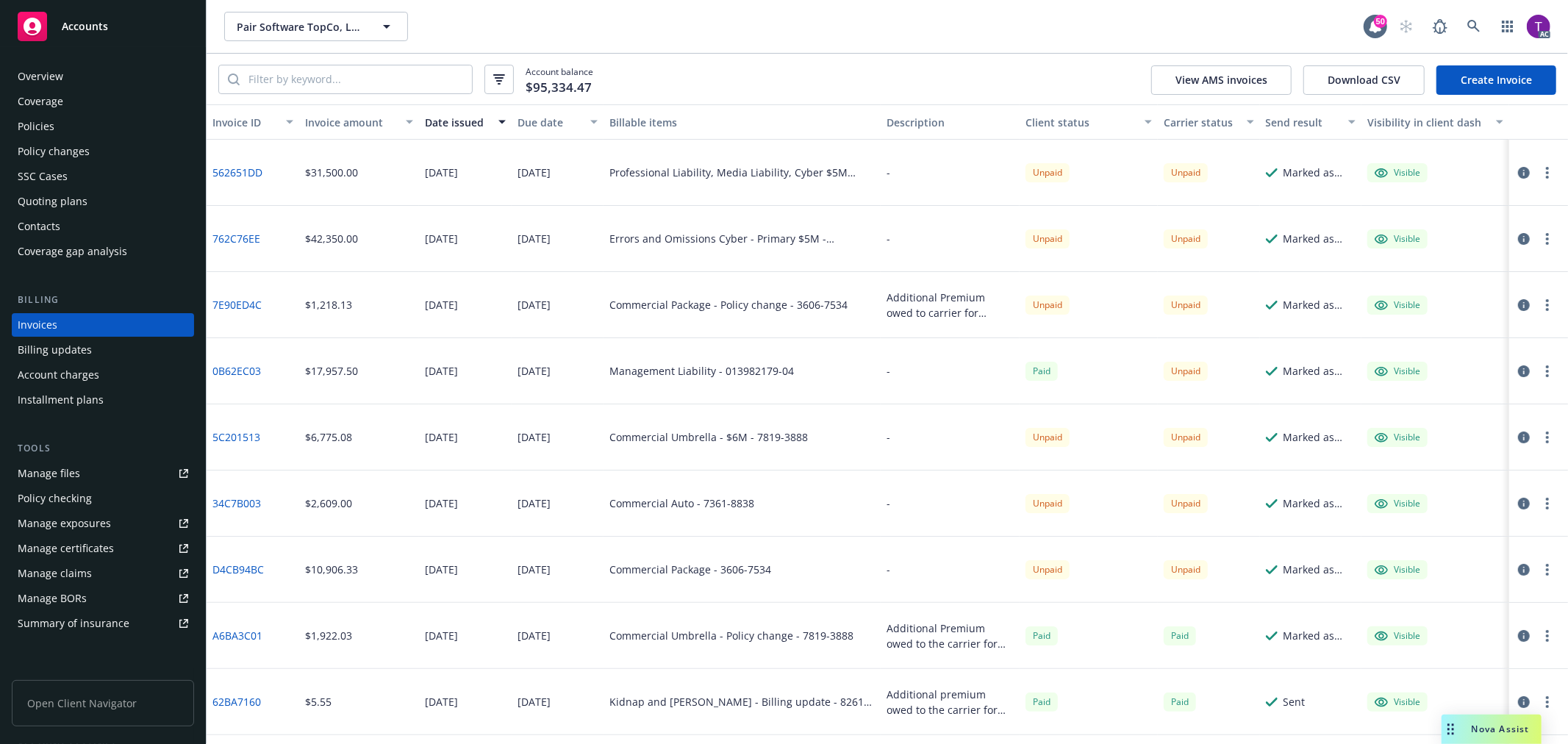
click at [1050, 121] on div "Client status" at bounding box center [1081, 122] width 111 height 16
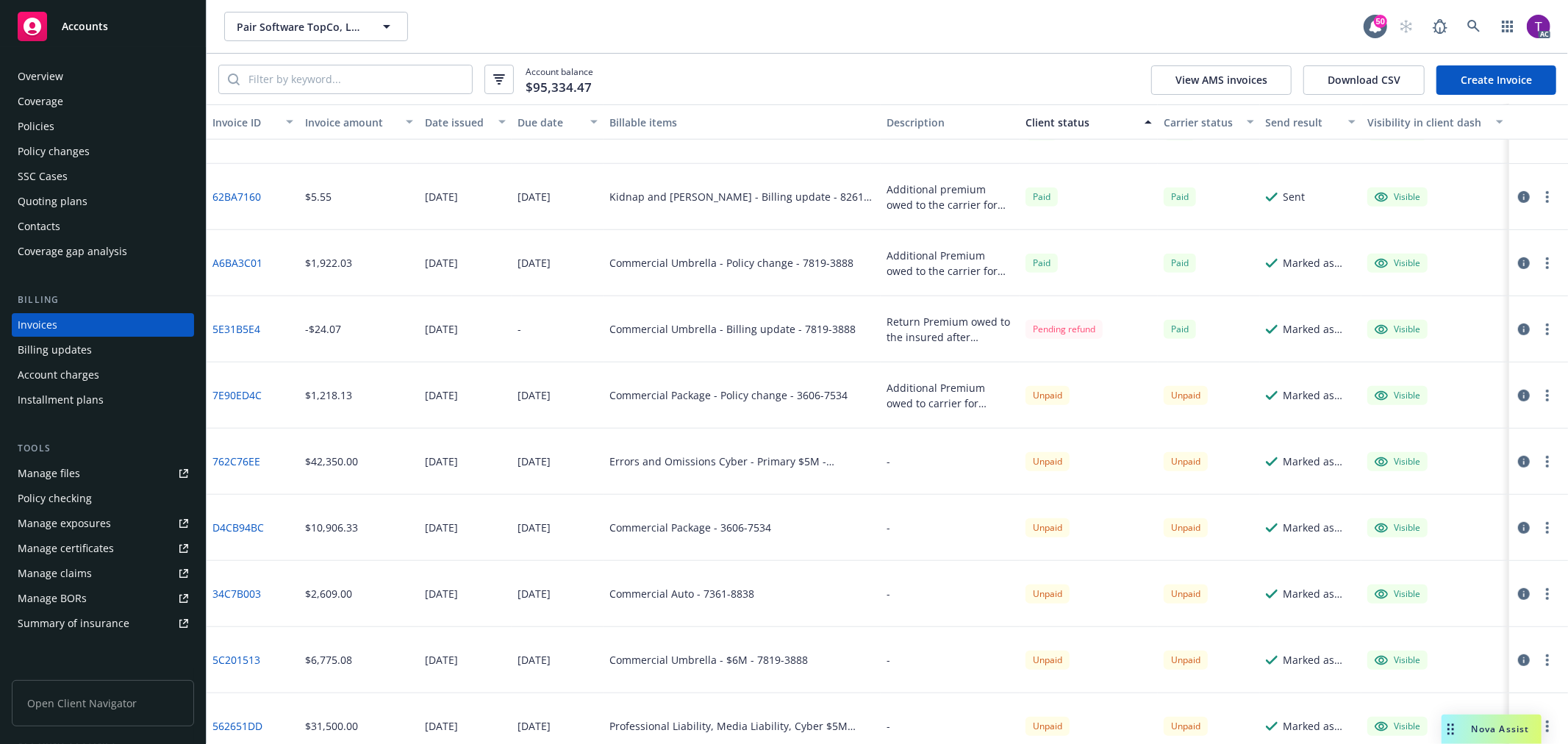
scroll to position [586, 0]
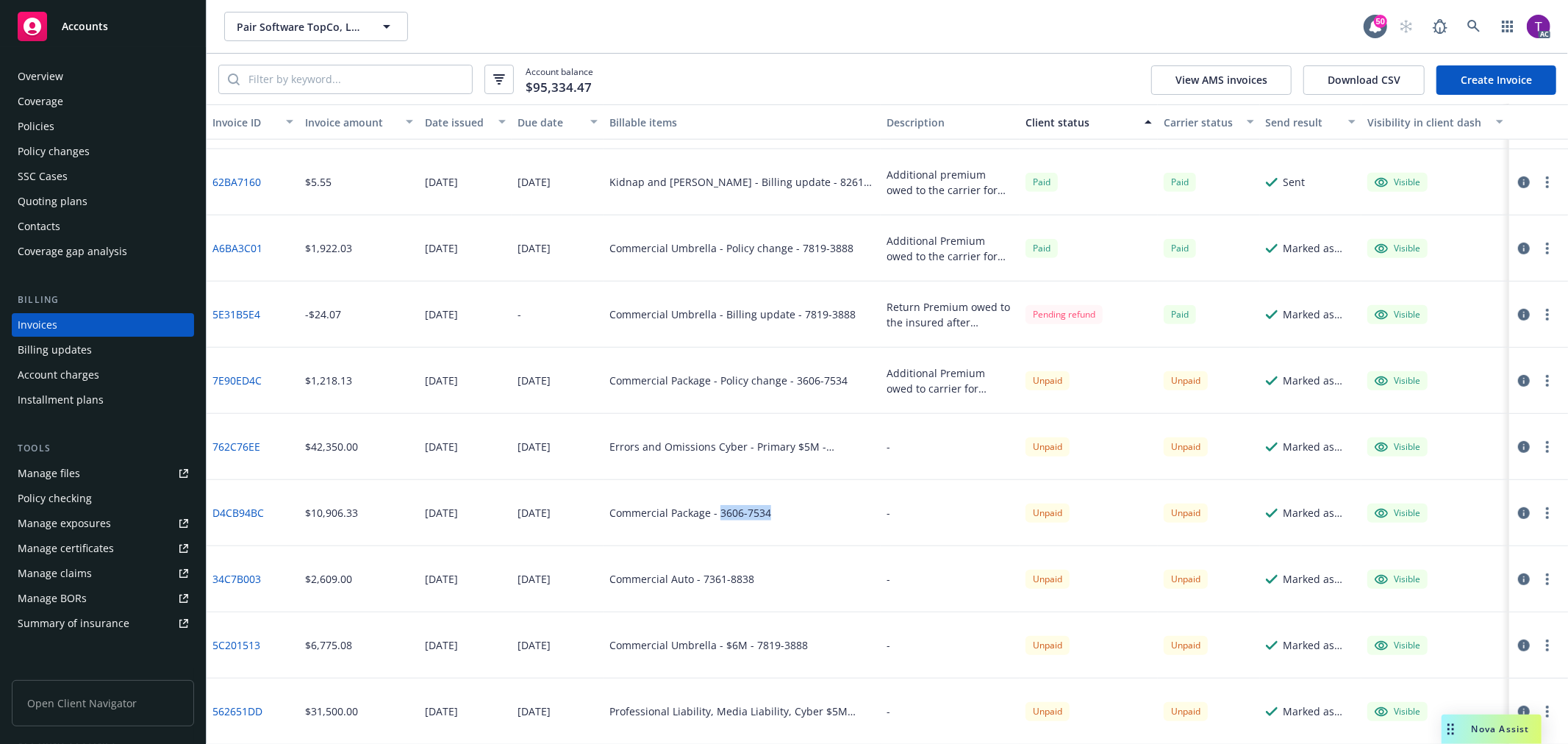
drag, startPoint x: 771, startPoint y: 517, endPoint x: 716, endPoint y: 522, distance: 55.2
click at [716, 522] on div "Commercial Package - 3606-7534" at bounding box center [742, 513] width 277 height 67
copy div "3606-7534"
drag, startPoint x: 270, startPoint y: 513, endPoint x: 212, endPoint y: 516, distance: 58.1
click at [212, 516] on div "D4CB94BC" at bounding box center [252, 513] width 92 height 67
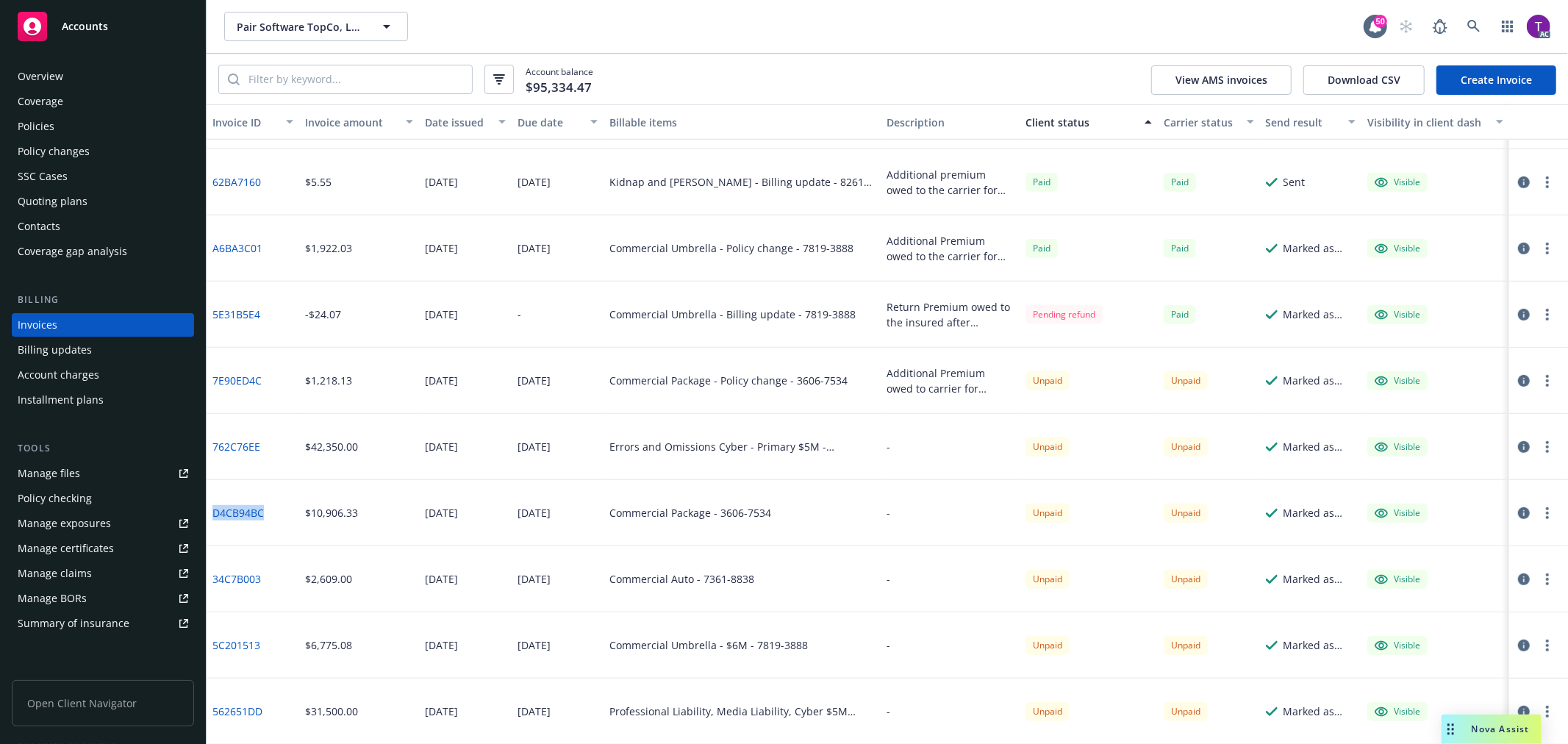
copy link "D4CB94BC"
click at [1518, 515] on icon "button" at bounding box center [1524, 513] width 12 height 12
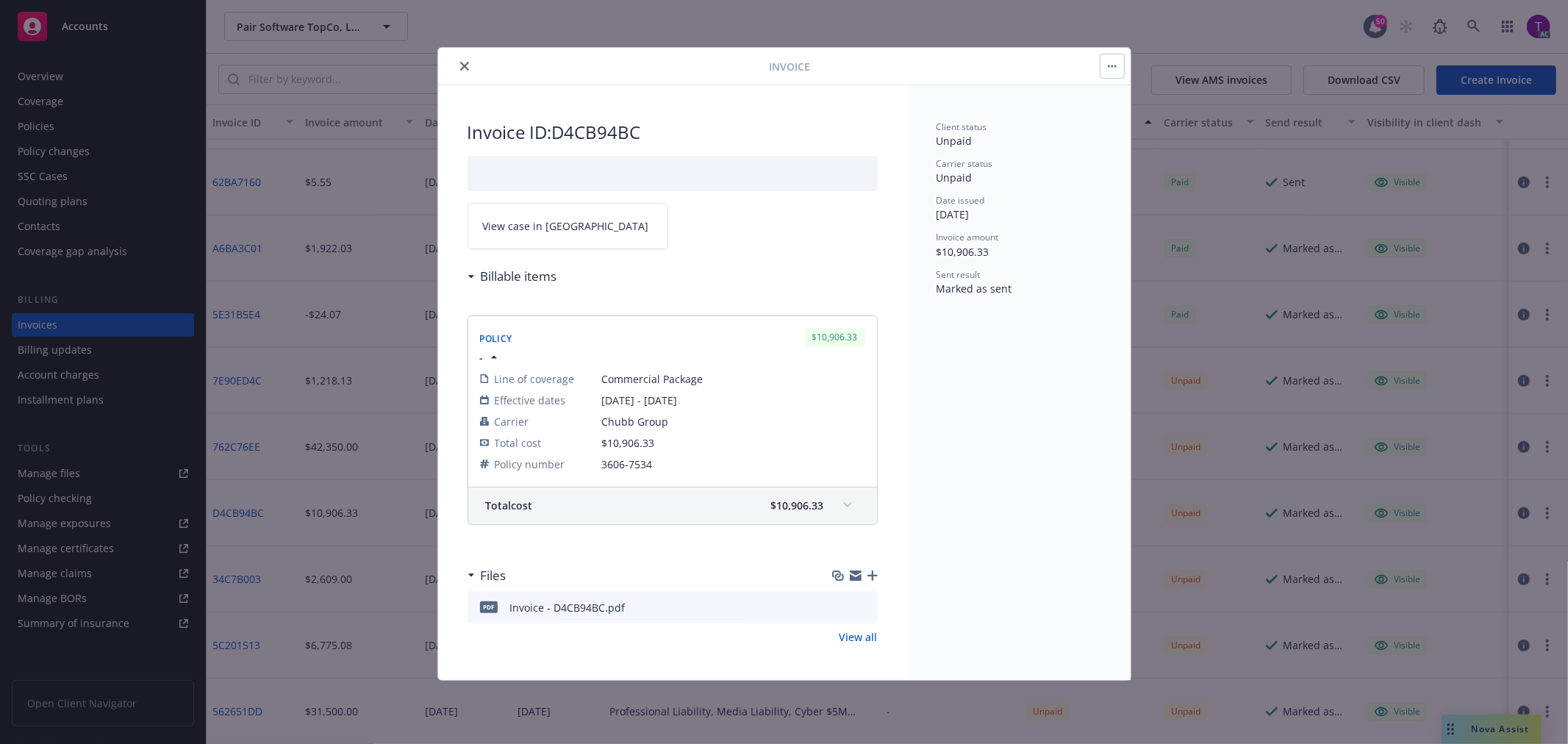
click at [503, 228] on span "View case in SSC" at bounding box center [566, 226] width 166 height 16
click at [469, 64] on button "close" at bounding box center [464, 66] width 17 height 17
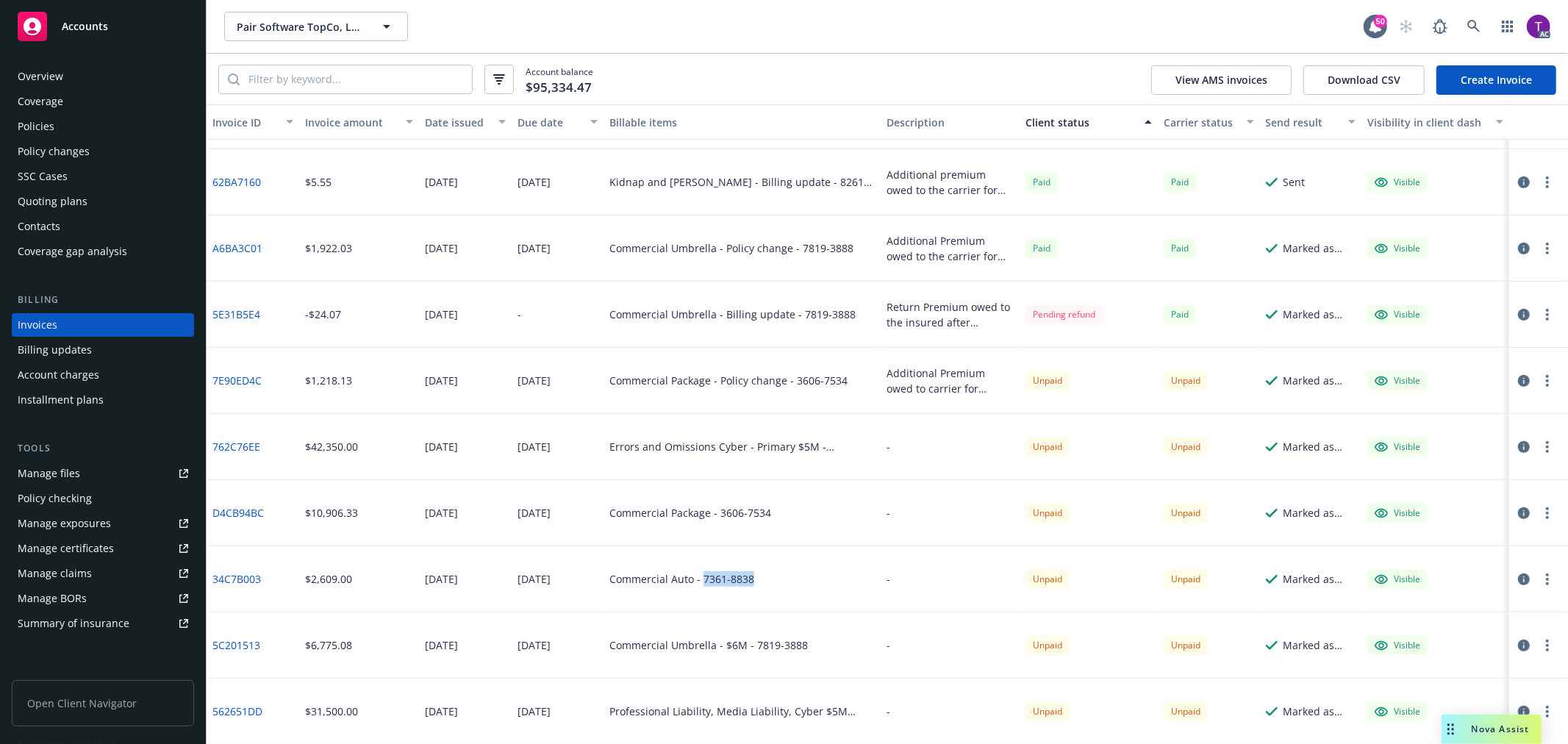
drag, startPoint x: 757, startPoint y: 587, endPoint x: 697, endPoint y: 579, distance: 60.5
click at [697, 579] on div "Commercial Auto - 7361-8838" at bounding box center [742, 579] width 277 height 67
copy div "7361-8838"
drag, startPoint x: 277, startPoint y: 580, endPoint x: 214, endPoint y: 584, distance: 63.1
click at [214, 584] on div "34C7B003" at bounding box center [252, 579] width 92 height 67
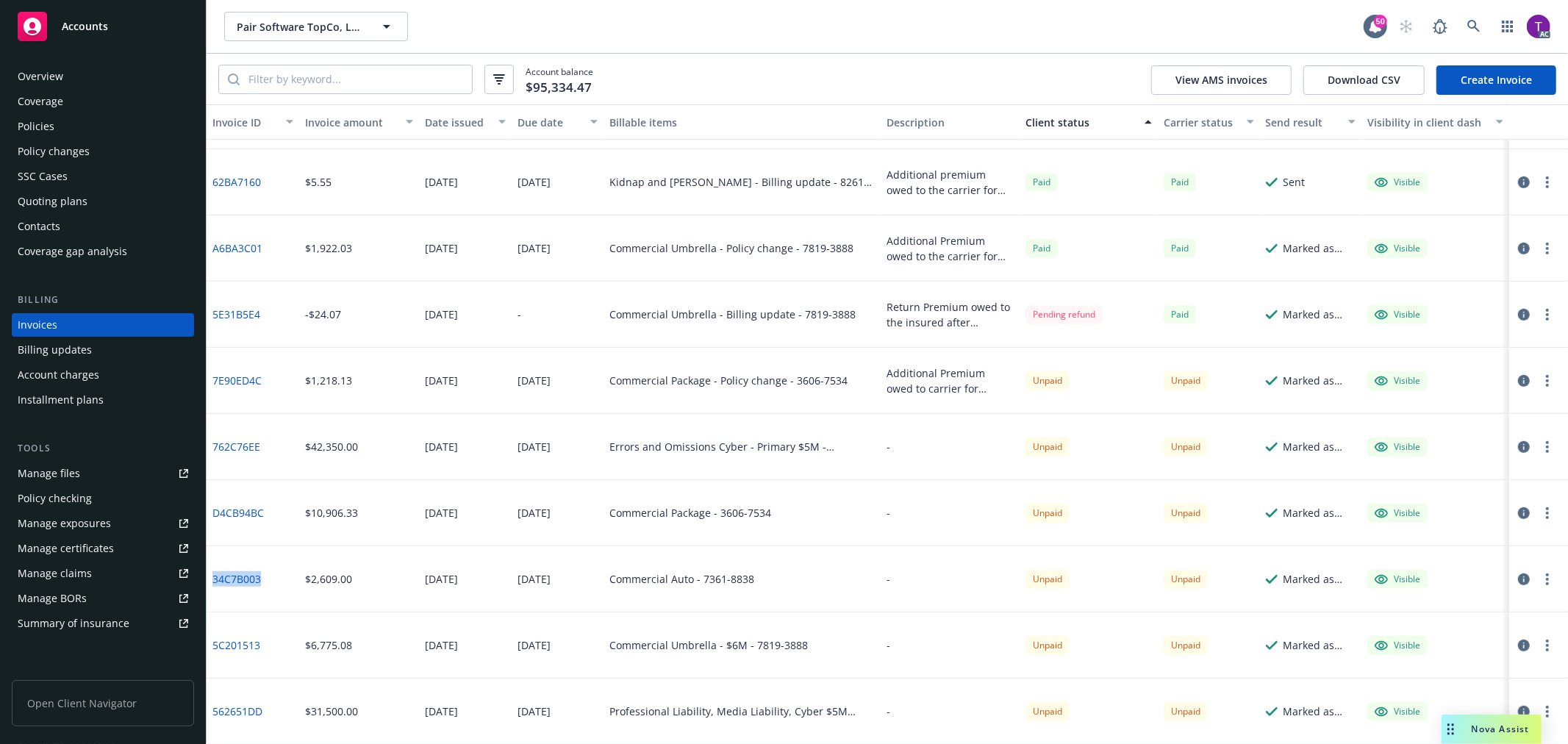
copy link "34C7B003"
click at [1518, 579] on icon "button" at bounding box center [1524, 579] width 12 height 12
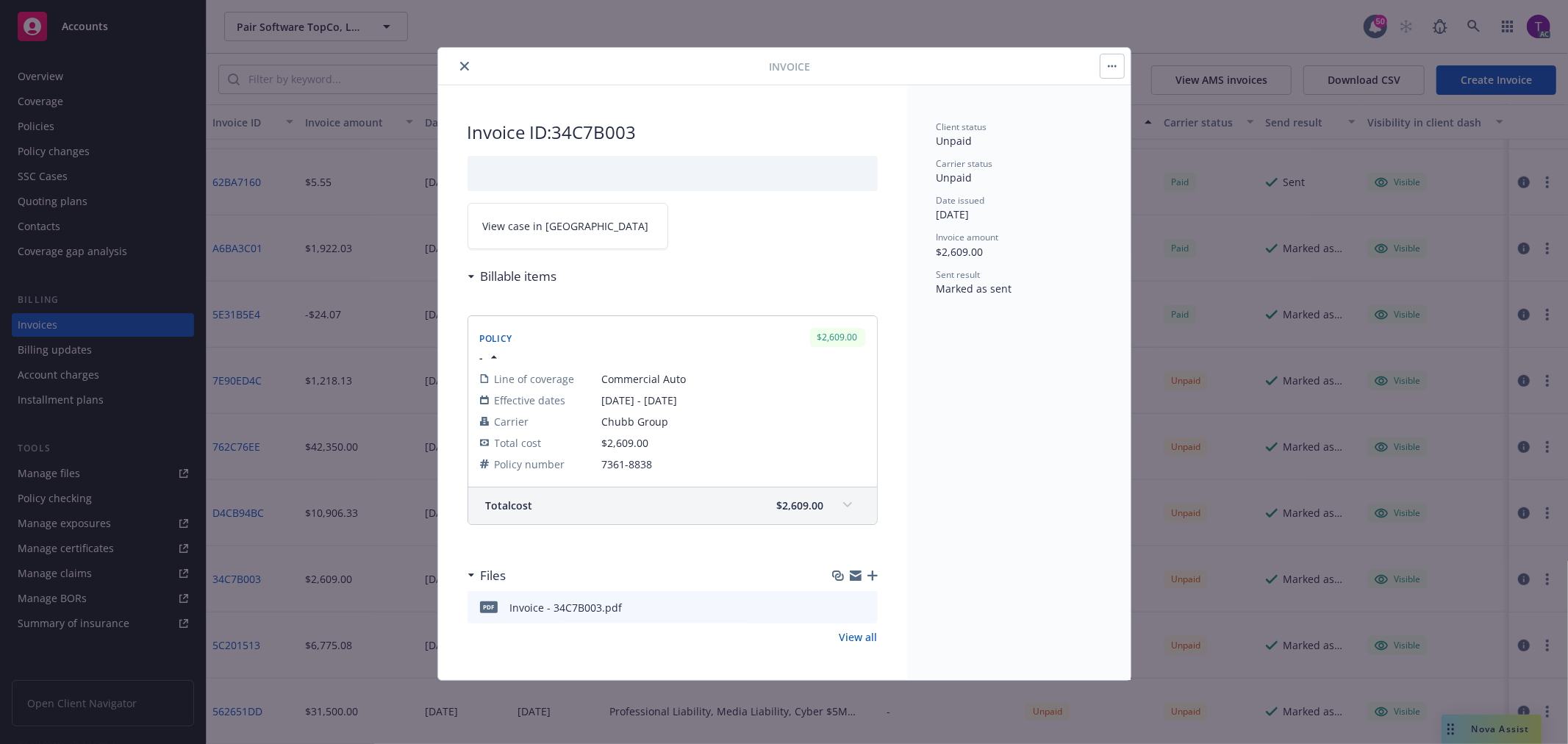
click at [534, 238] on link "View case in SSC" at bounding box center [567, 226] width 200 height 47
click at [457, 62] on button "close" at bounding box center [464, 66] width 17 height 17
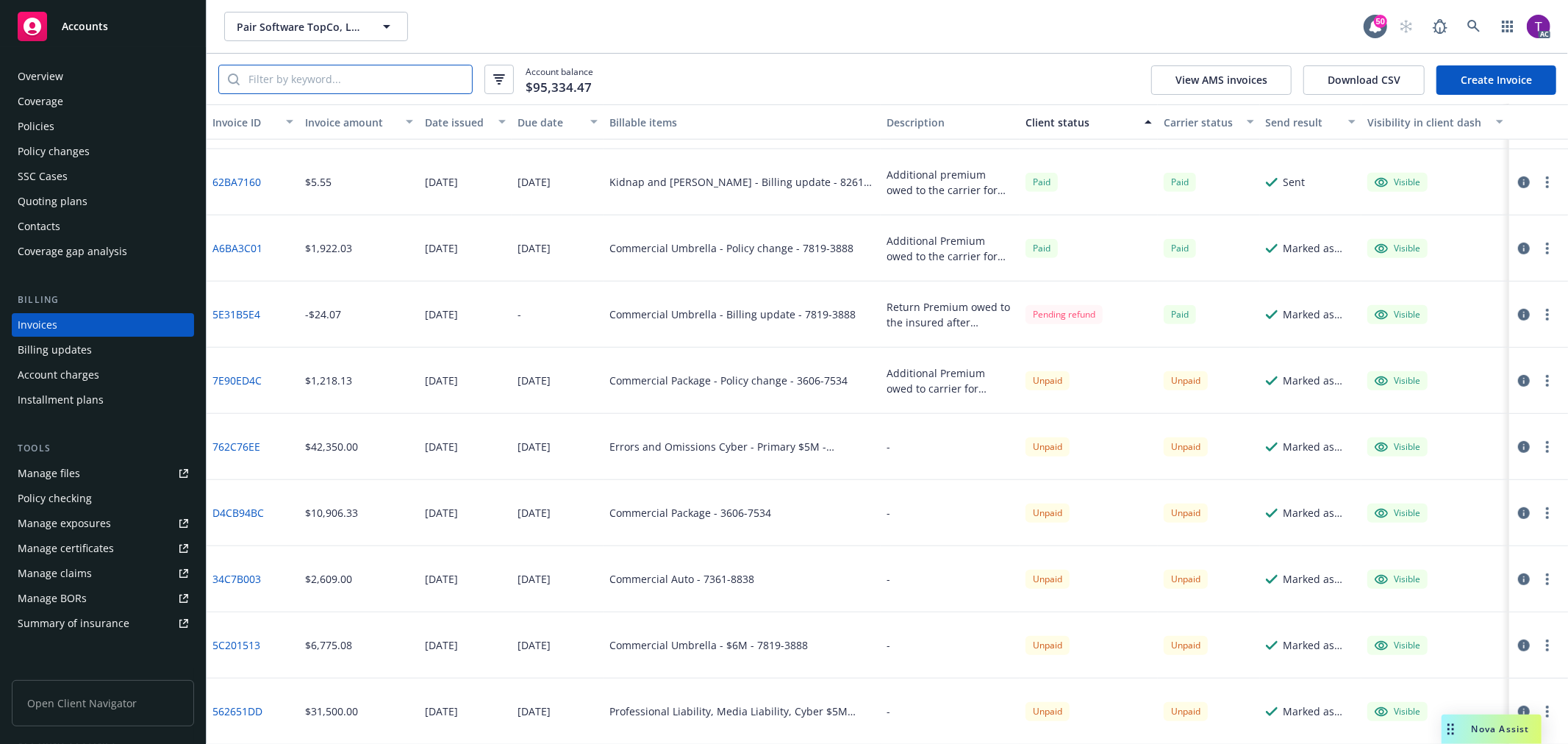
drag, startPoint x: 367, startPoint y: 75, endPoint x: 352, endPoint y: 74, distance: 15.0
click at [354, 75] on input "search" at bounding box center [355, 80] width 232 height 28
paste input "3606-7534"
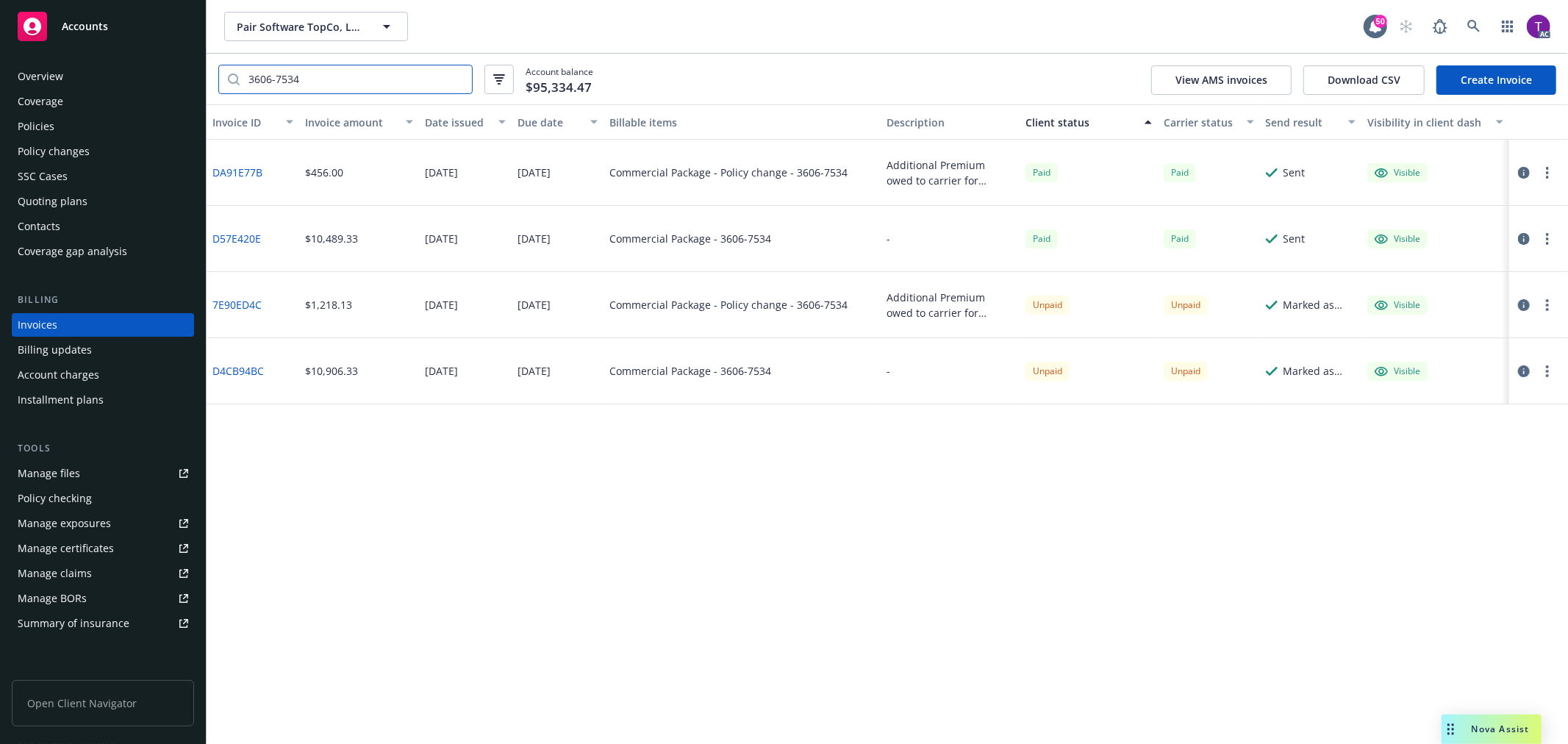
type input "3606-7534"
click at [1523, 295] on div at bounding box center [1538, 305] width 59 height 67
click at [1522, 303] on icon "button" at bounding box center [1524, 305] width 12 height 12
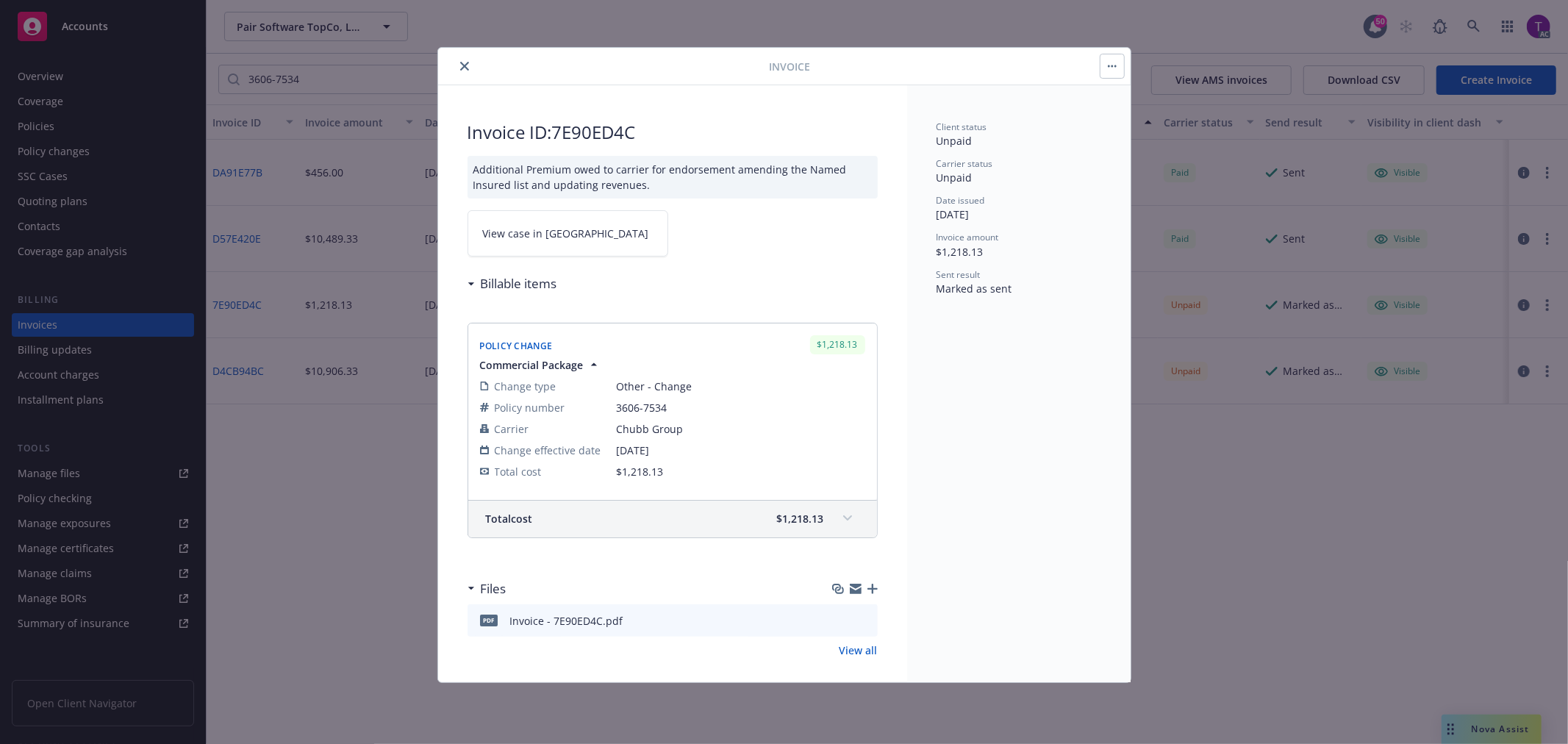
click at [465, 64] on icon "close" at bounding box center [464, 66] width 9 height 9
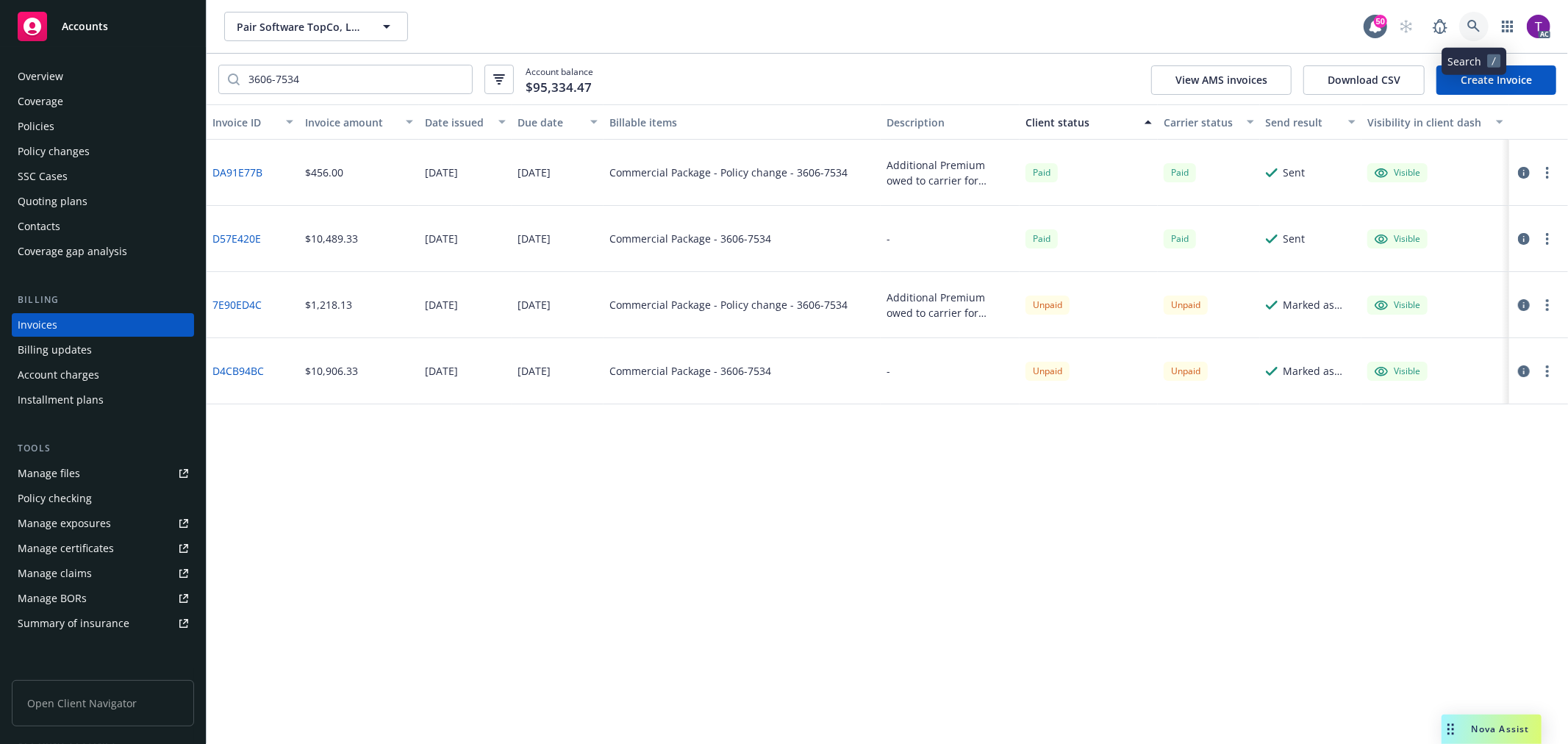
click at [1470, 24] on icon at bounding box center [1474, 27] width 13 height 13
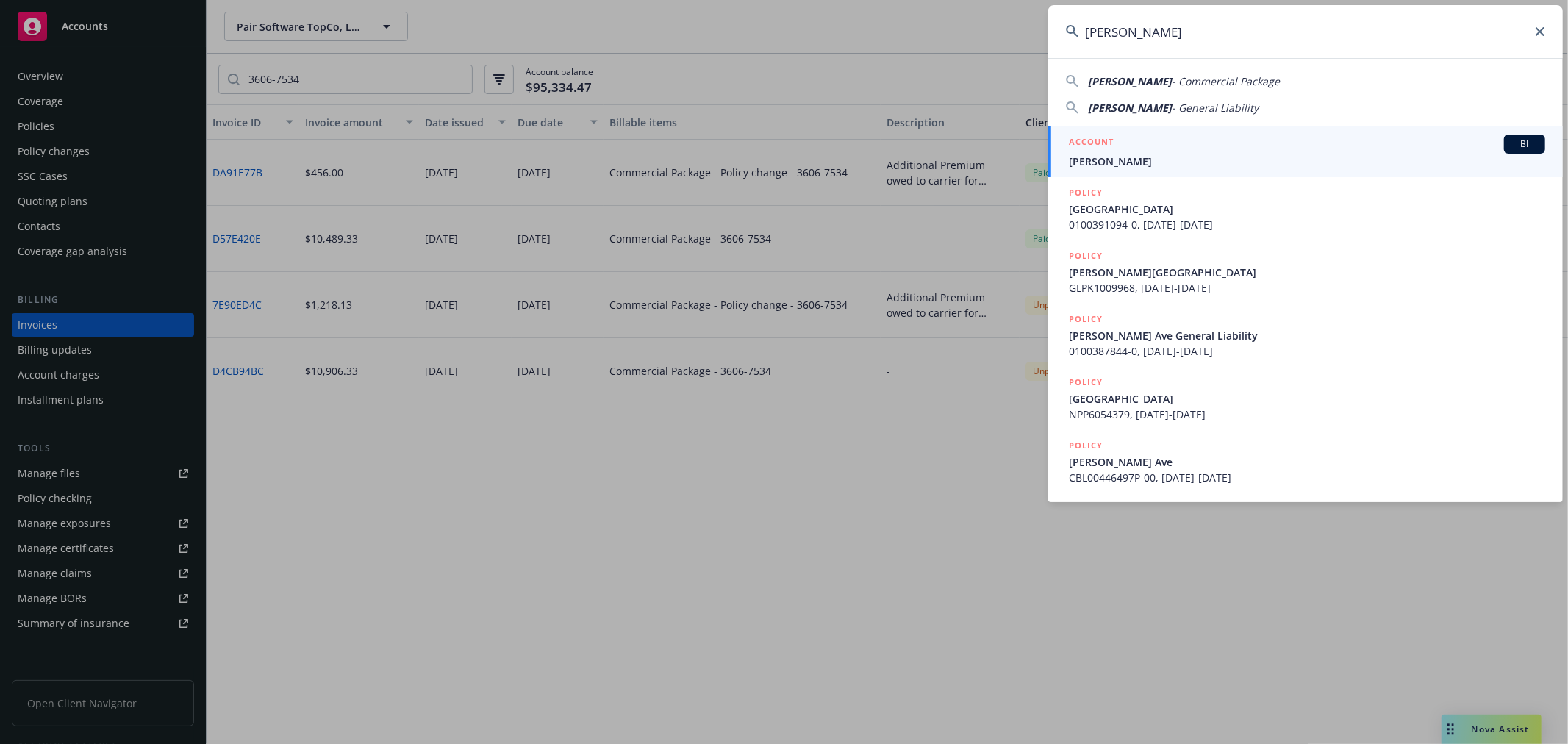
type input "Steve Stragnola"
click at [1120, 151] on div "ACCOUNT BI" at bounding box center [1307, 144] width 476 height 19
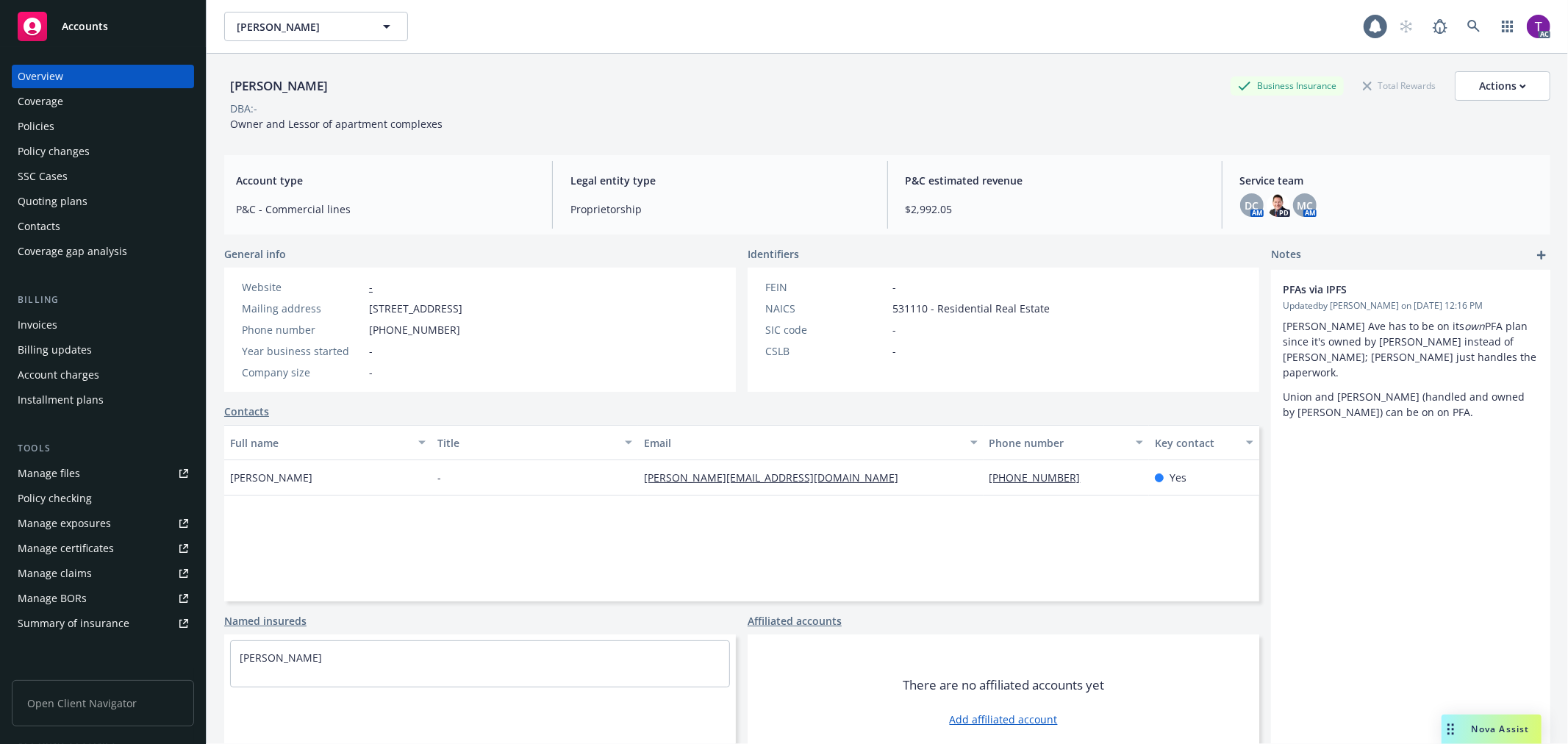
click at [25, 320] on div "Invoices" at bounding box center [37, 325] width 40 height 23
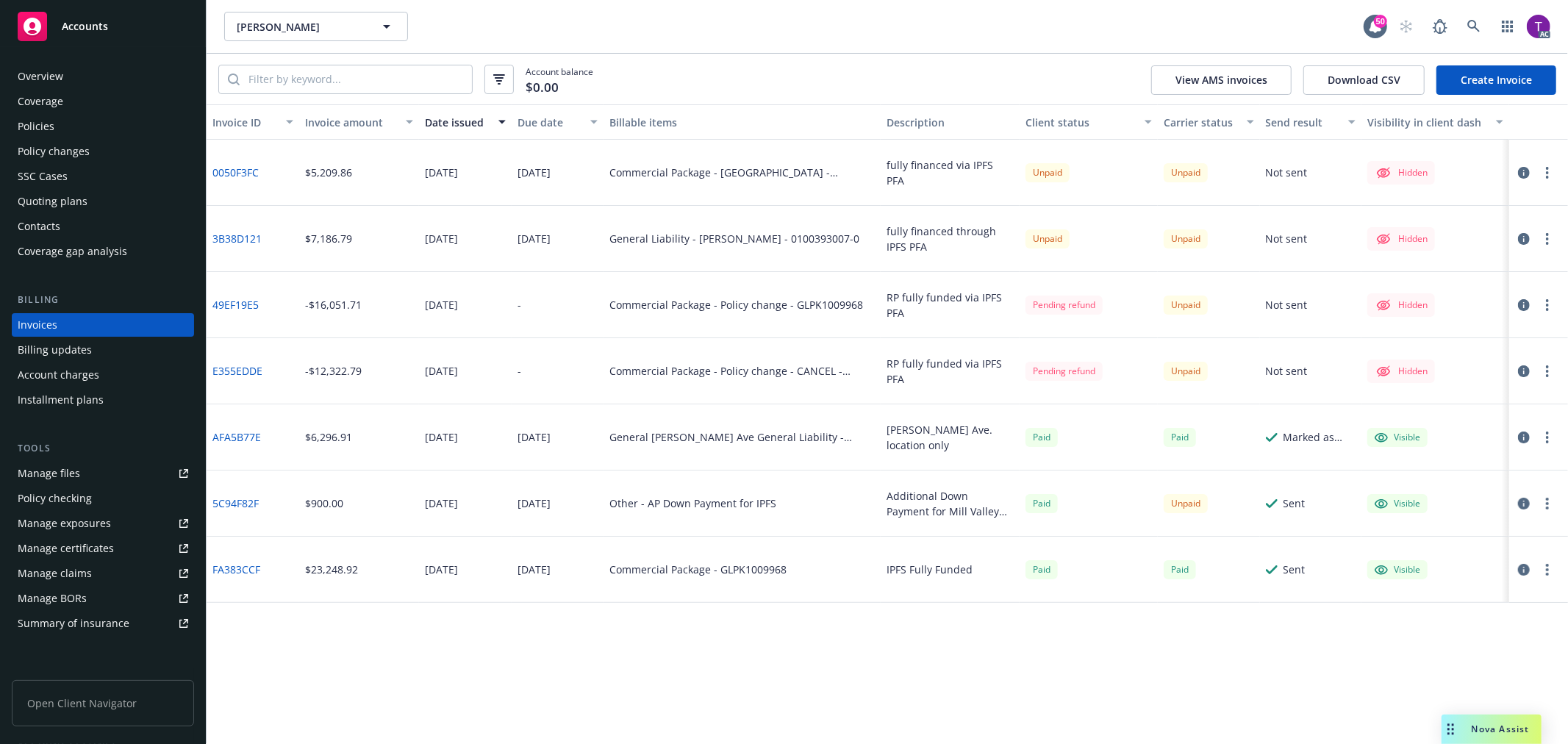
click at [60, 475] on div "Manage files" at bounding box center [48, 473] width 62 height 23
click at [1522, 171] on icon "button" at bounding box center [1524, 173] width 12 height 12
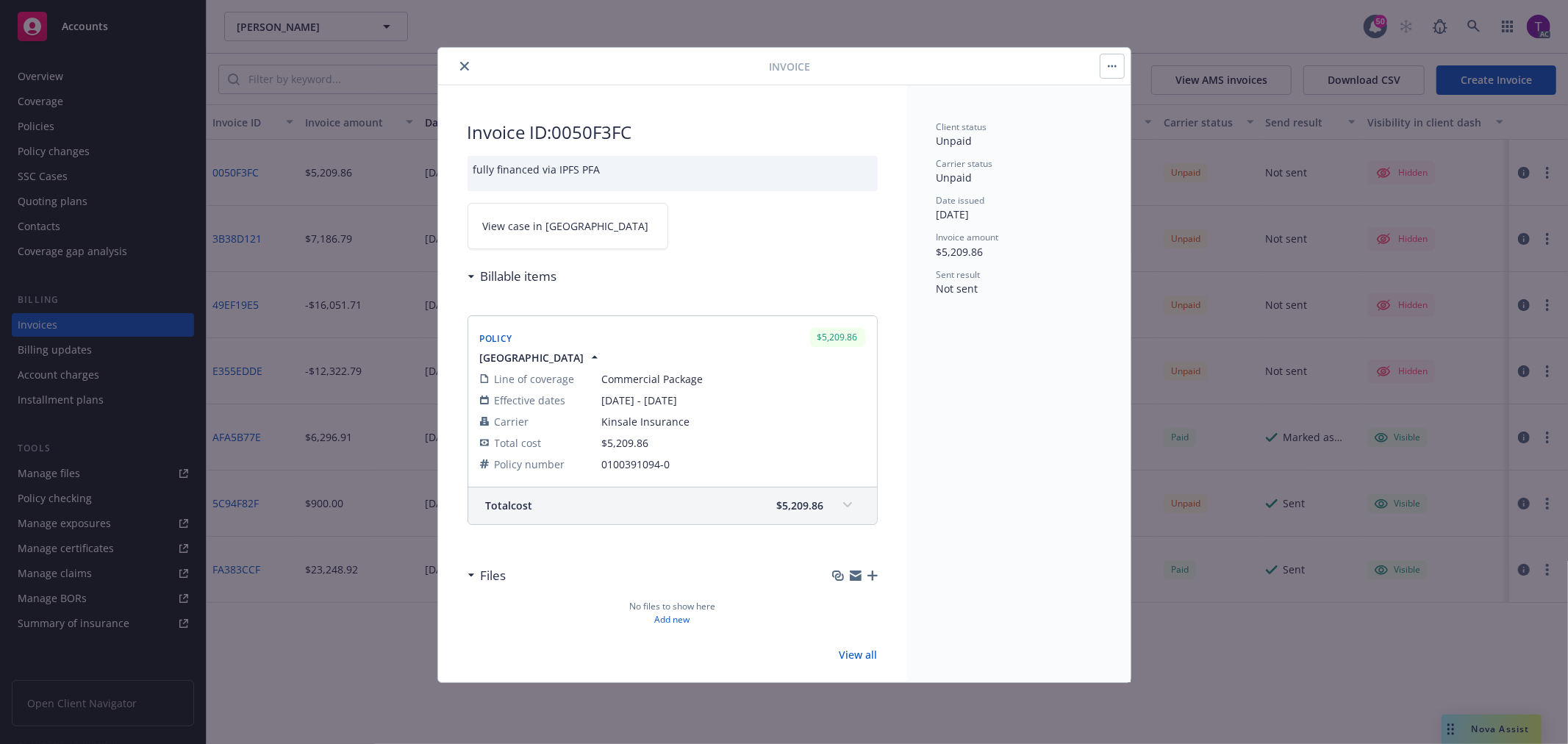
click at [456, 67] on button "close" at bounding box center [464, 66] width 17 height 17
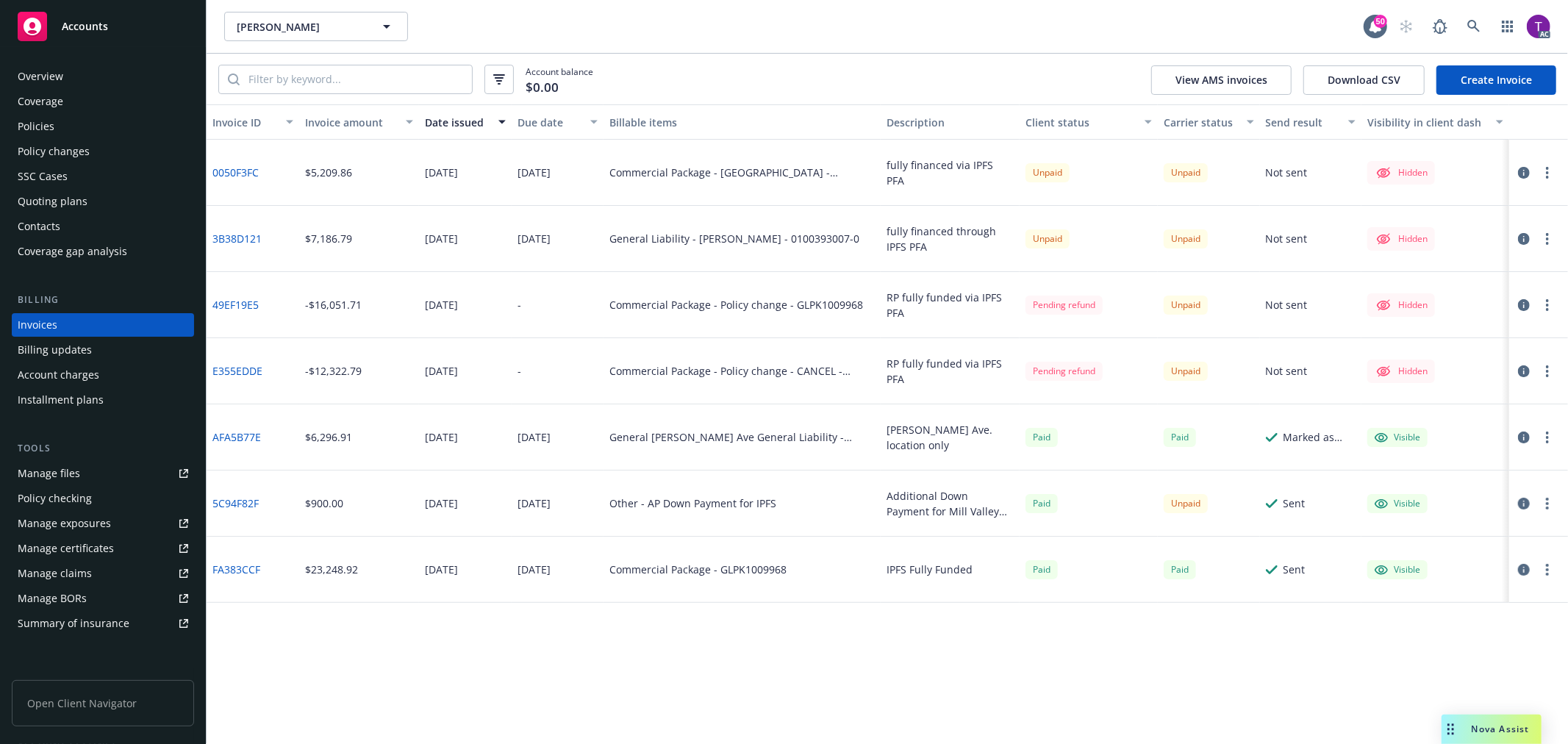
click at [1522, 239] on icon "button" at bounding box center [1524, 239] width 12 height 12
drag, startPoint x: 261, startPoint y: 167, endPoint x: 213, endPoint y: 173, distance: 48.4
click at [213, 173] on div "0050F3FC" at bounding box center [252, 173] width 92 height 67
copy link "0050F3FC"
drag, startPoint x: 846, startPoint y: 167, endPoint x: 777, endPoint y: 167, distance: 69.0
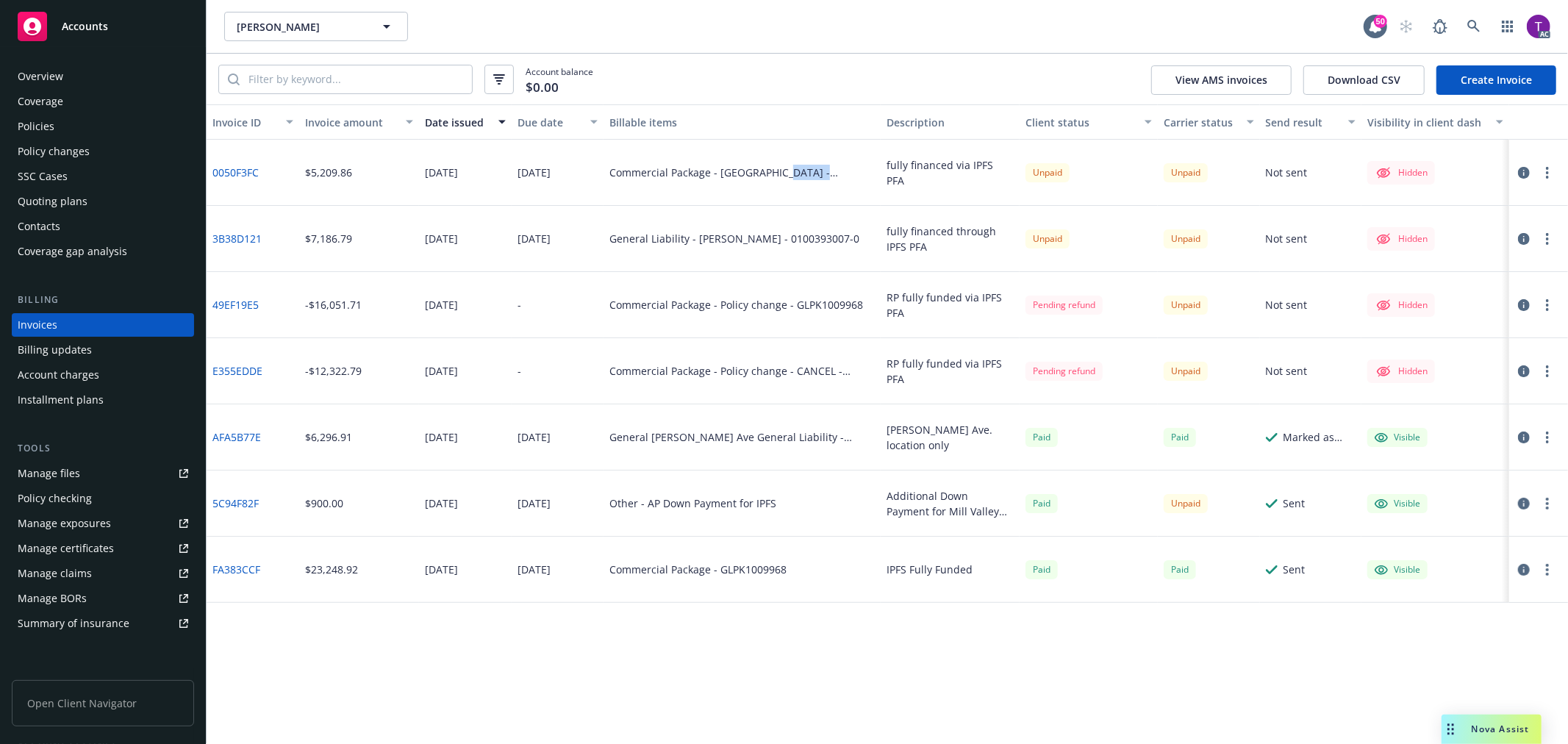
click at [777, 167] on div "Commercial Package - Union Ave - 0100391094-0" at bounding box center [742, 173] width 277 height 67
copy div "0100391094-0"
click at [1523, 169] on icon "button" at bounding box center [1524, 173] width 12 height 12
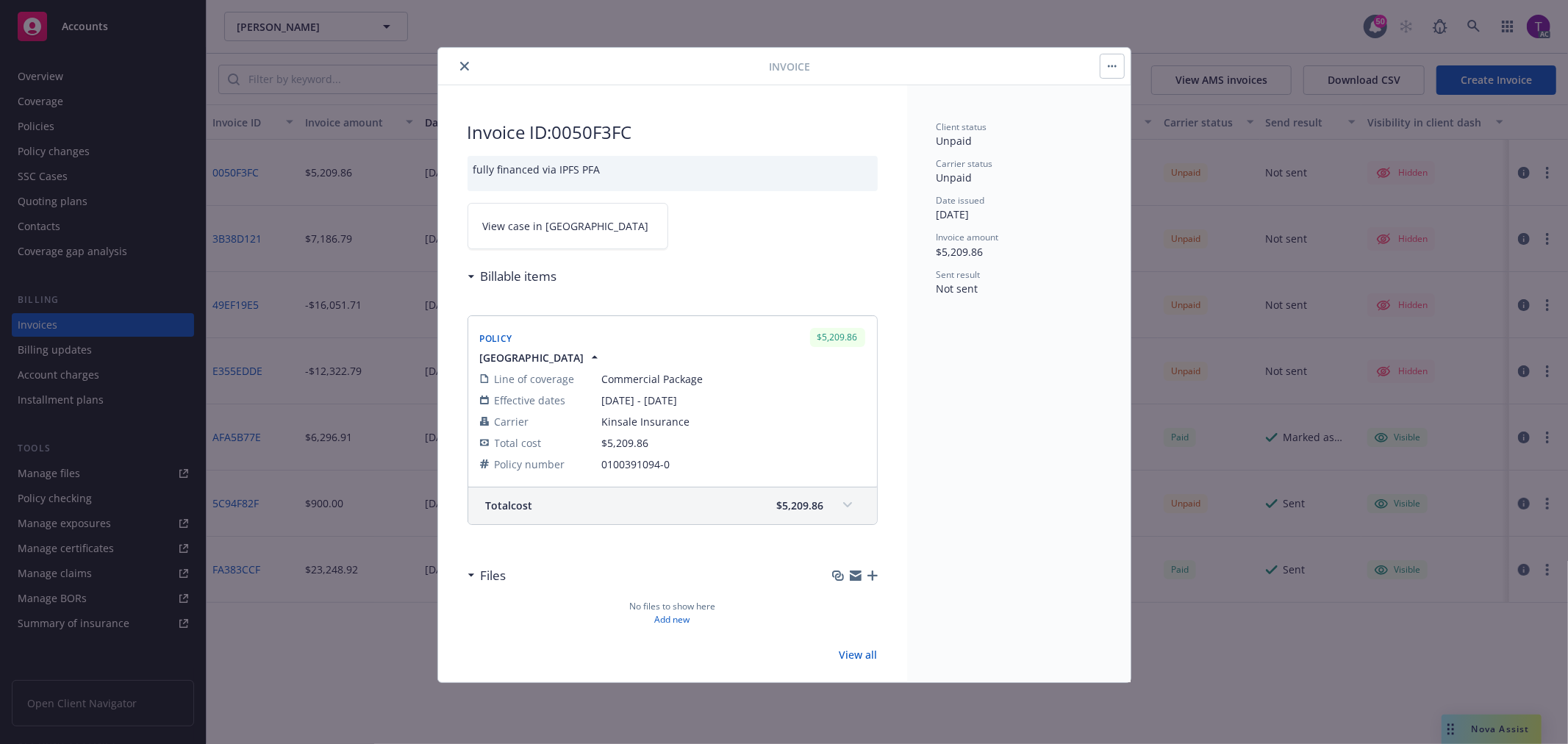
click at [517, 220] on span "View case in SSC" at bounding box center [566, 226] width 166 height 16
click at [463, 67] on icon "close" at bounding box center [464, 66] width 9 height 9
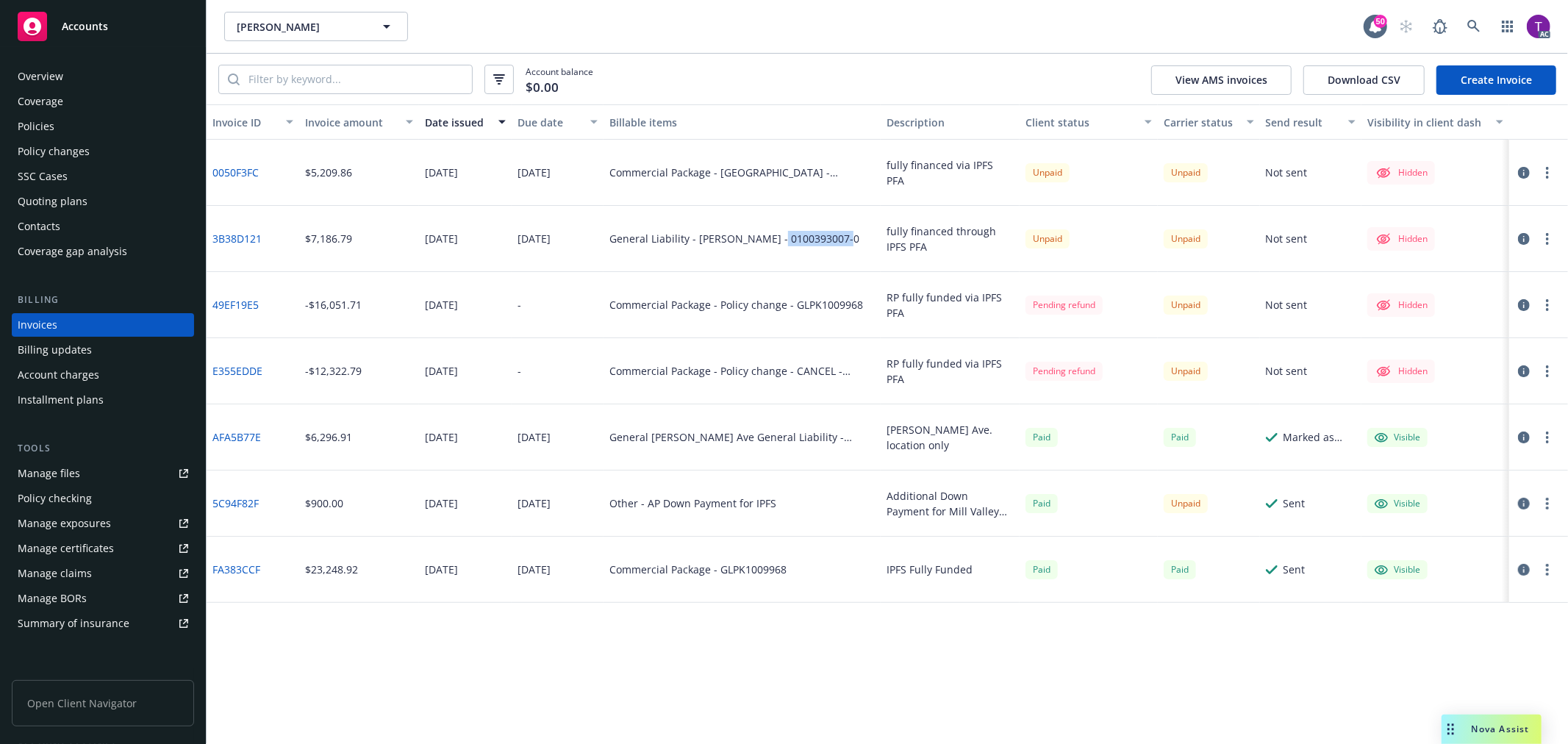
drag, startPoint x: 850, startPoint y: 240, endPoint x: 775, endPoint y: 241, distance: 75.0
click at [775, 241] on div "General Liability - Throckmorton - 0100393007-0" at bounding box center [742, 239] width 277 height 67
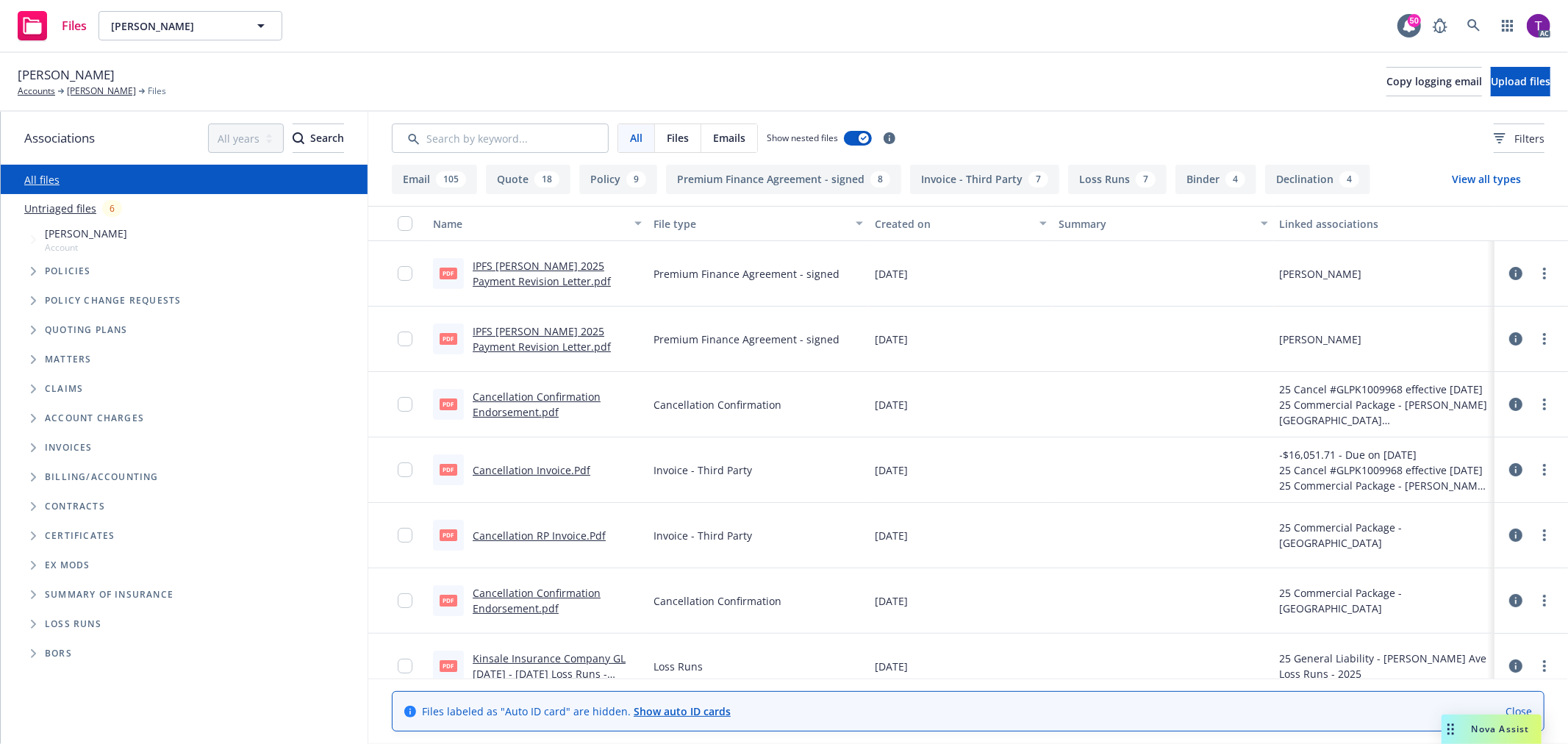
click at [519, 267] on link "IPFS Steve Stragnola 2025 Payment Revision Letter.pdf" at bounding box center [542, 273] width 138 height 29
click at [451, 138] on input "Search by keyword..." at bounding box center [500, 138] width 217 height 29
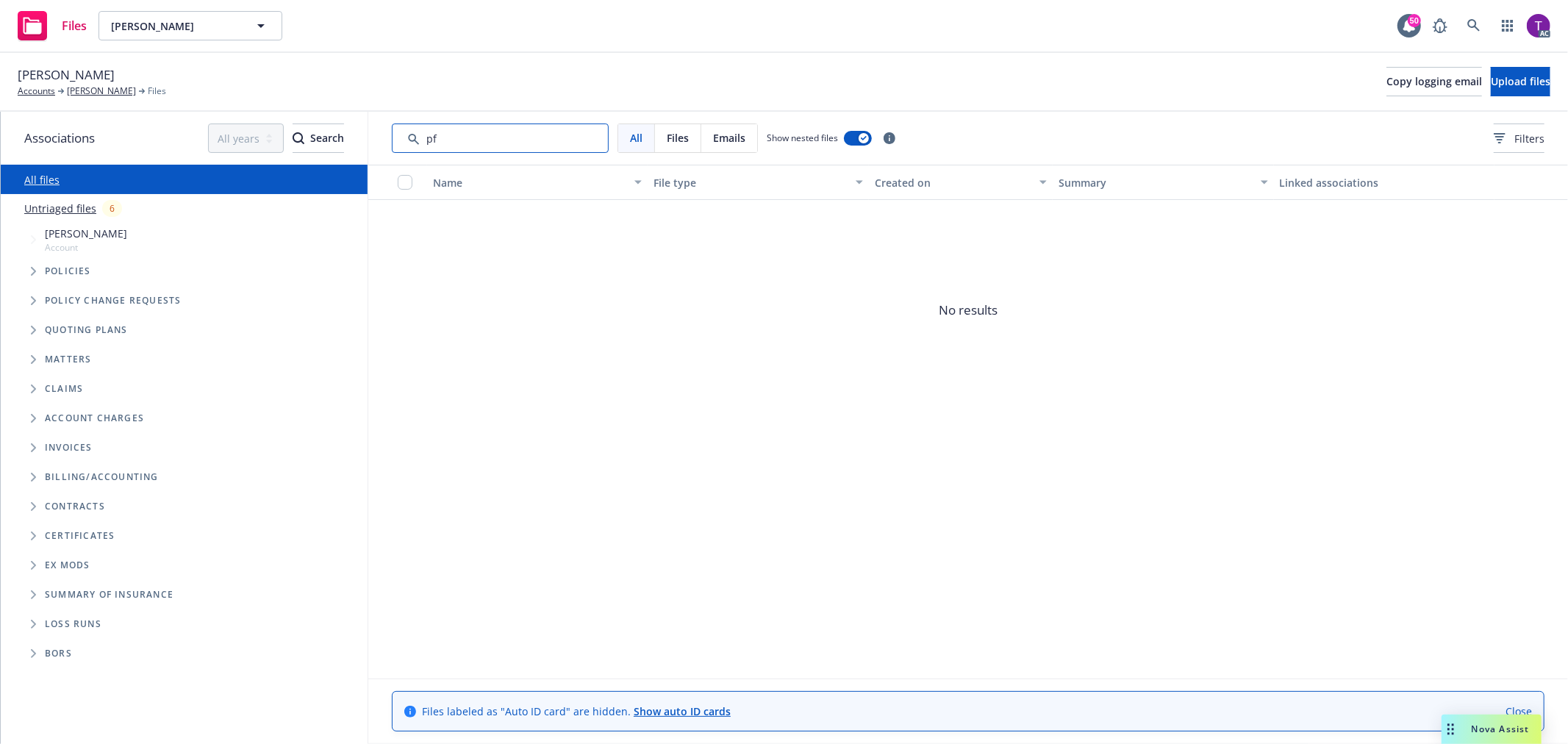
type input "pfa"
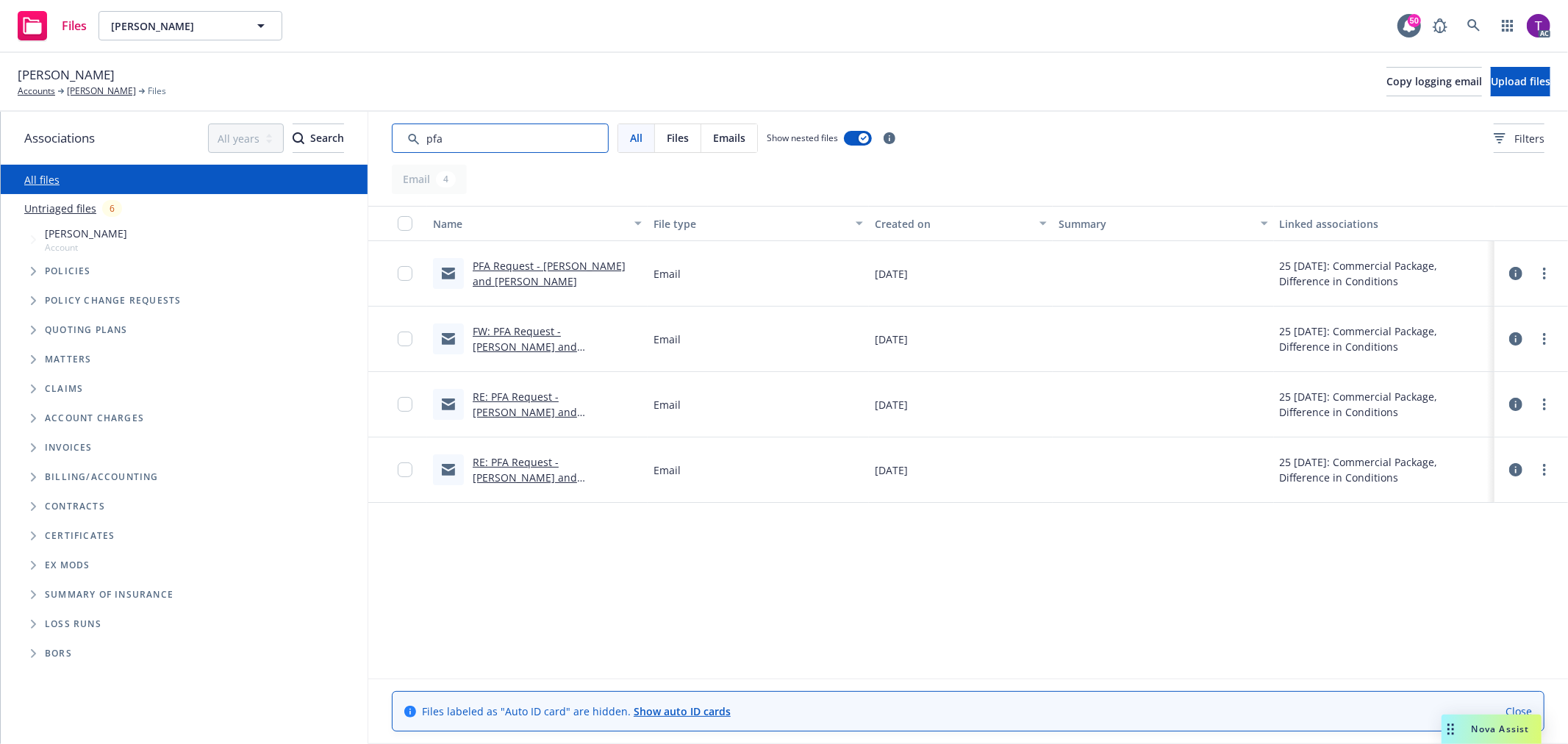
click at [593, 136] on input "Search by keyword..." at bounding box center [500, 138] width 217 height 29
drag, startPoint x: 525, startPoint y: 134, endPoint x: 402, endPoint y: 137, distance: 123.0
click at [402, 137] on input "Search by keyword..." at bounding box center [500, 138] width 217 height 29
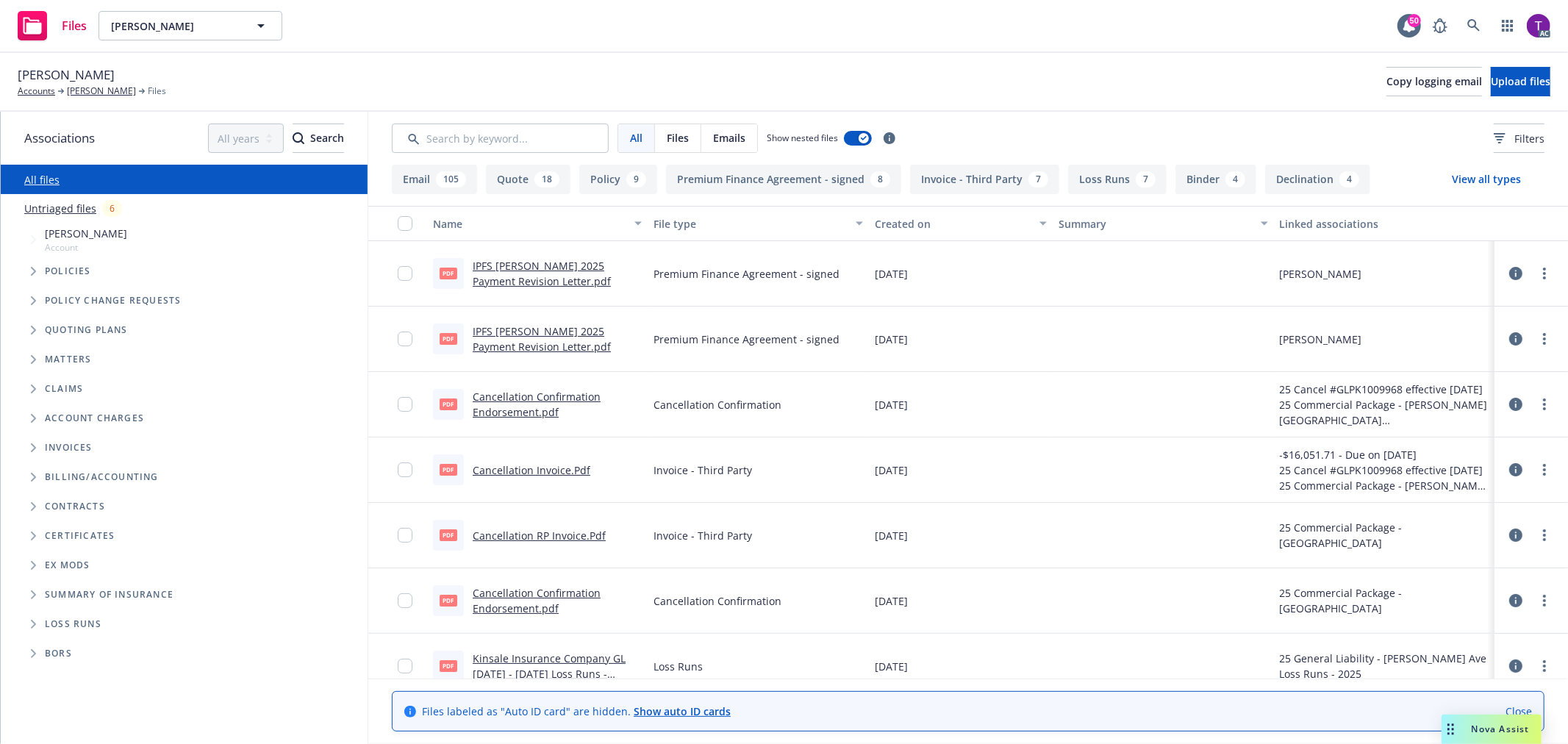
click at [511, 327] on link "IPFS Steve Stragnola 2025 Payment Revision Letter.pdf" at bounding box center [542, 338] width 138 height 29
click at [528, 275] on link "IPFS Steve Stragnola 2025 Payment Revision Letter.pdf" at bounding box center [542, 273] width 138 height 29
click at [501, 346] on link "IPFS Steve Stragnola 2025 Payment Revision Letter.pdf" at bounding box center [542, 338] width 138 height 29
click at [510, 401] on link "Cancellation Confirmation Endorsement.pdf" at bounding box center [537, 404] width 128 height 29
